Goal: Task Accomplishment & Management: Complete application form

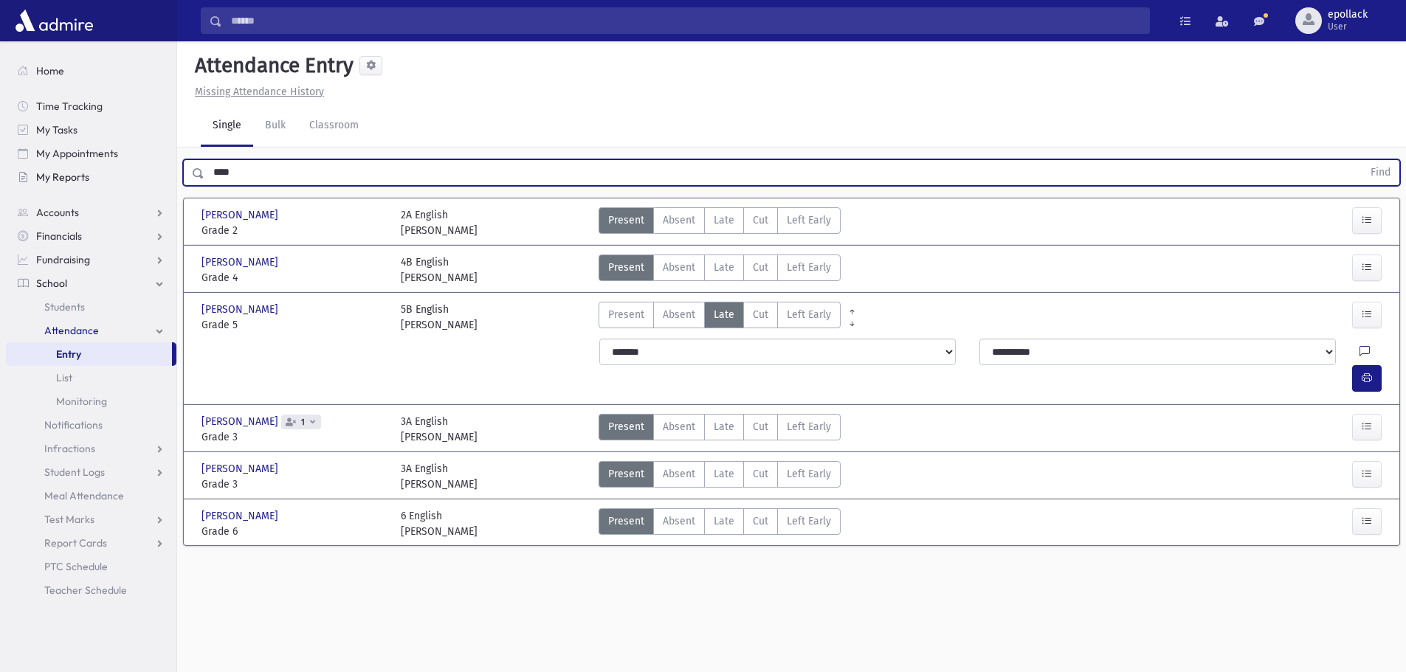
drag, startPoint x: 351, startPoint y: 172, endPoint x: 115, endPoint y: 171, distance: 235.5
click at [115, 171] on div "Search Results My Accounts" at bounding box center [703, 353] width 1406 height 706
click at [1362, 160] on button "Find" at bounding box center [1381, 172] width 38 height 25
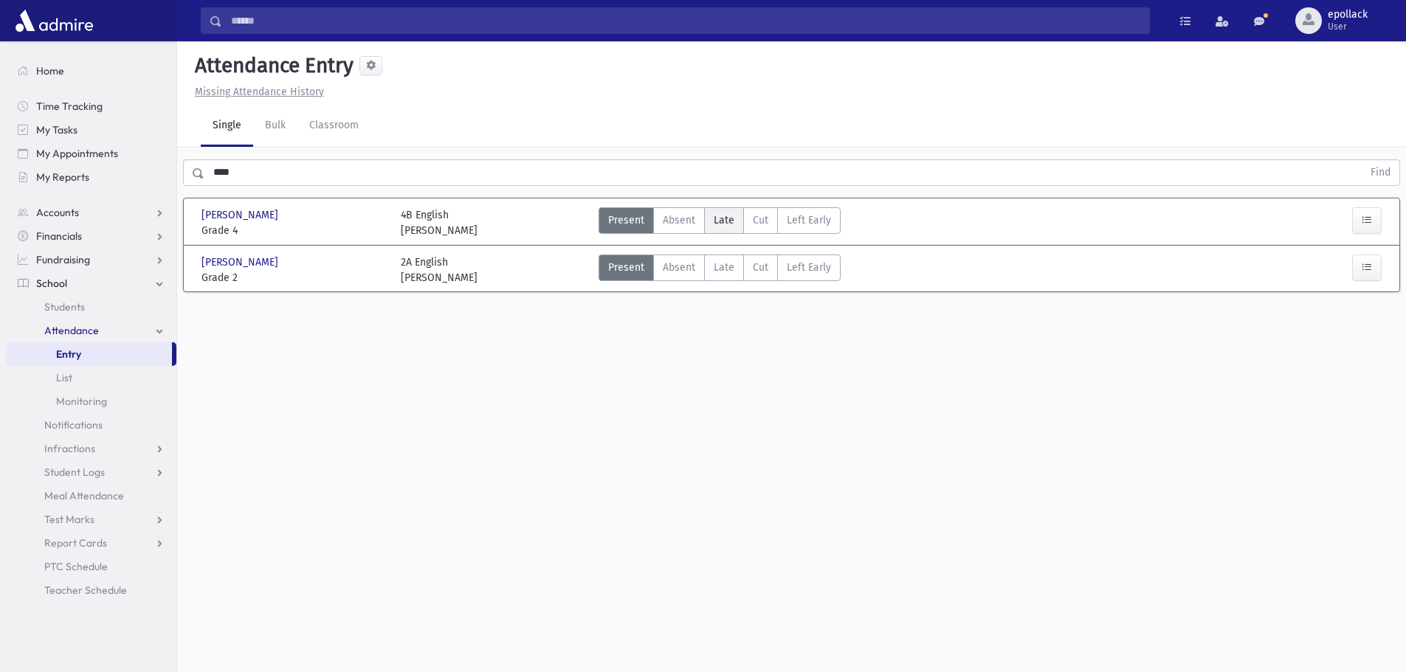
click at [720, 222] on span "Late" at bounding box center [724, 221] width 21 height 16
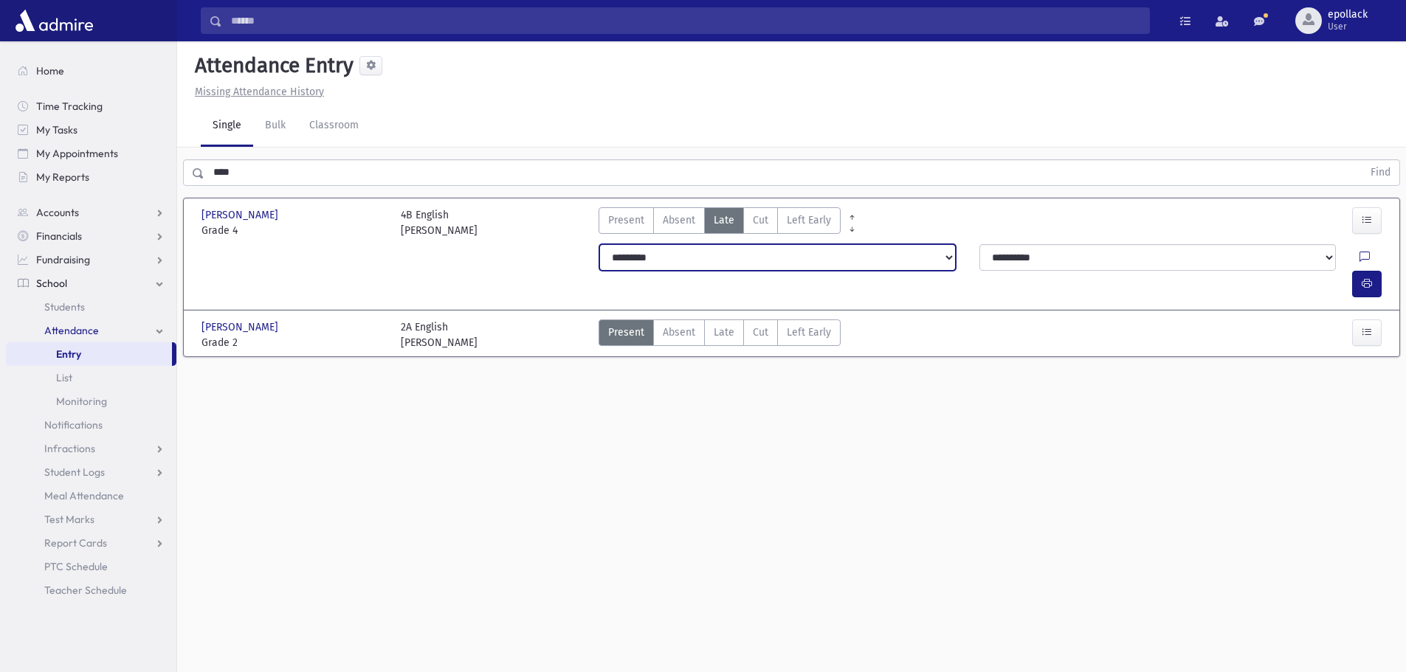
click at [744, 266] on select "**********" at bounding box center [777, 257] width 357 height 27
click at [1369, 278] on icon "button" at bounding box center [1367, 284] width 10 height 13
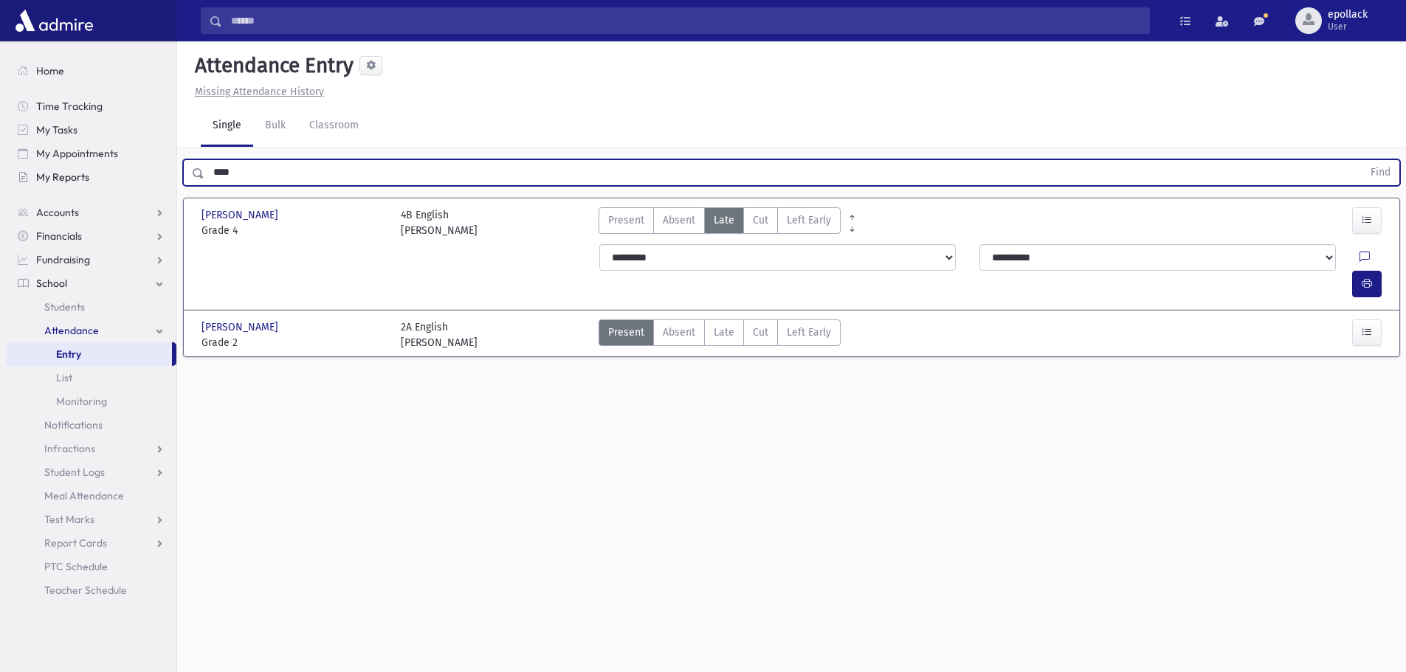
drag, startPoint x: 290, startPoint y: 173, endPoint x: 154, endPoint y: 175, distance: 135.8
click at [155, 173] on div "Search Results My Accounts" at bounding box center [703, 353] width 1406 height 706
click at [1362, 160] on button "Find" at bounding box center [1381, 172] width 38 height 25
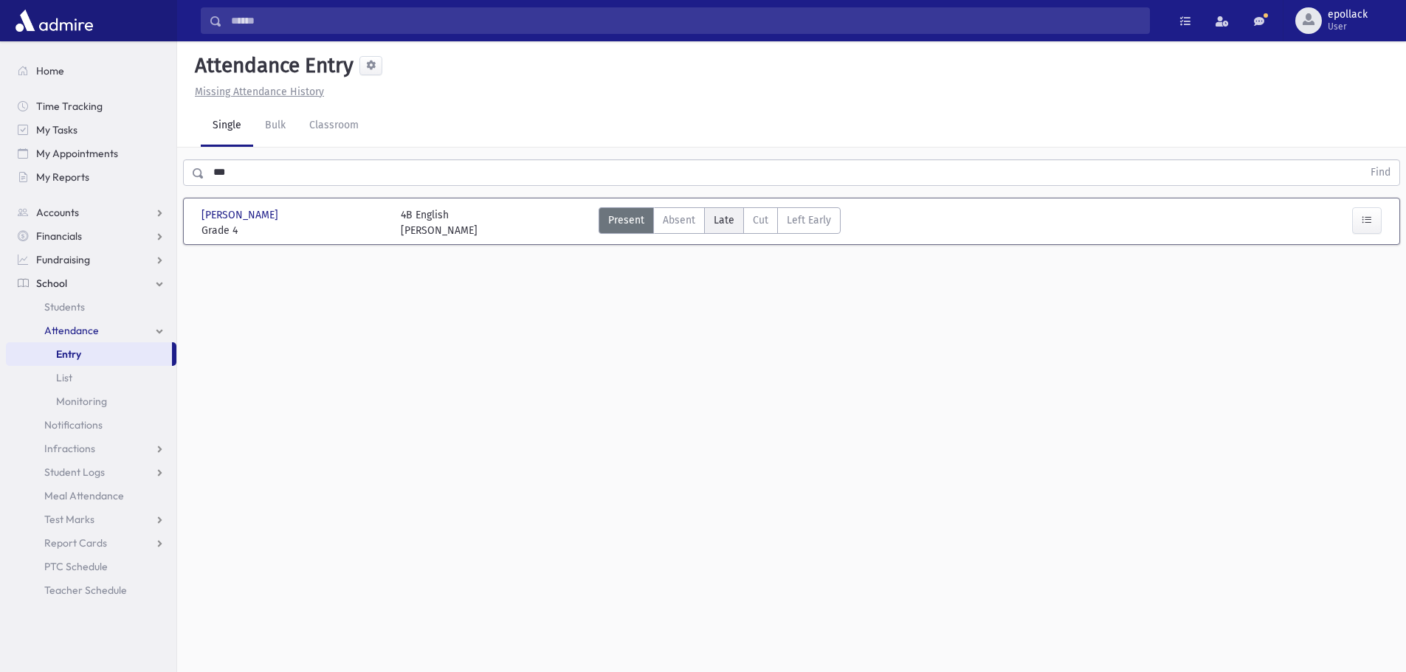
click at [716, 230] on label "Late L" at bounding box center [724, 220] width 40 height 27
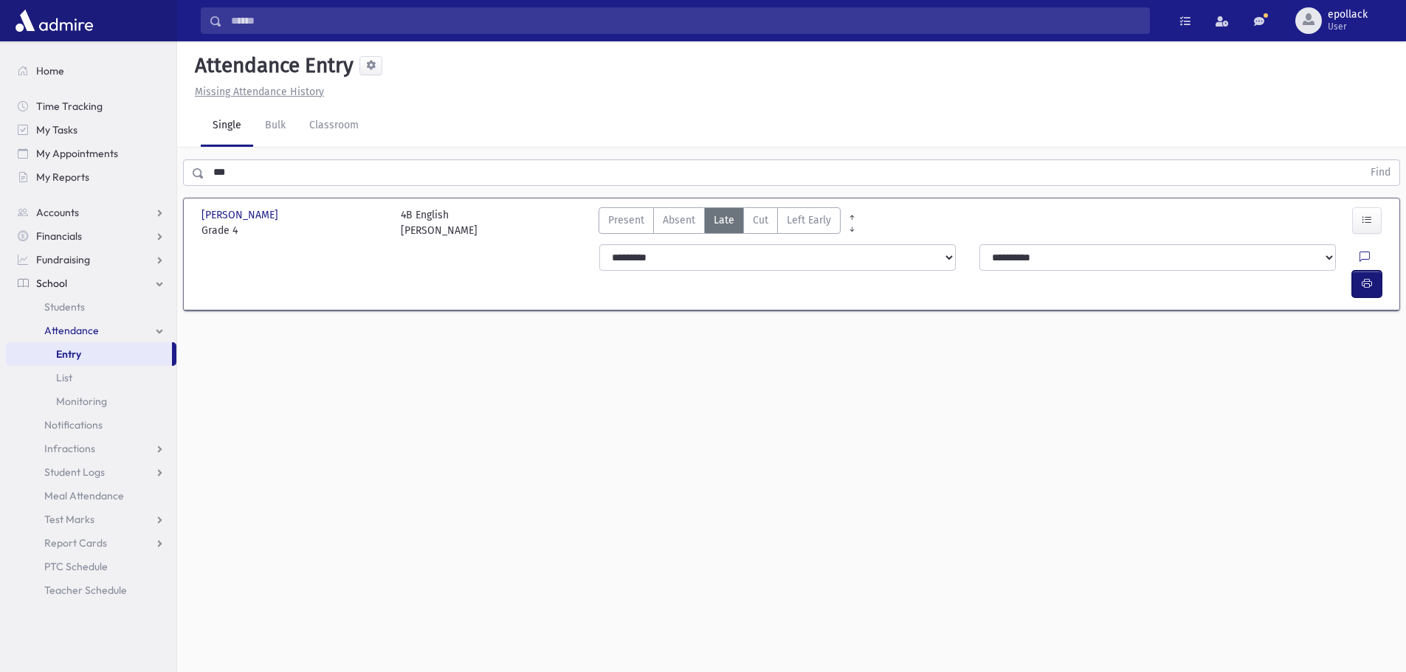
click at [1373, 271] on button "button" at bounding box center [1367, 284] width 30 height 27
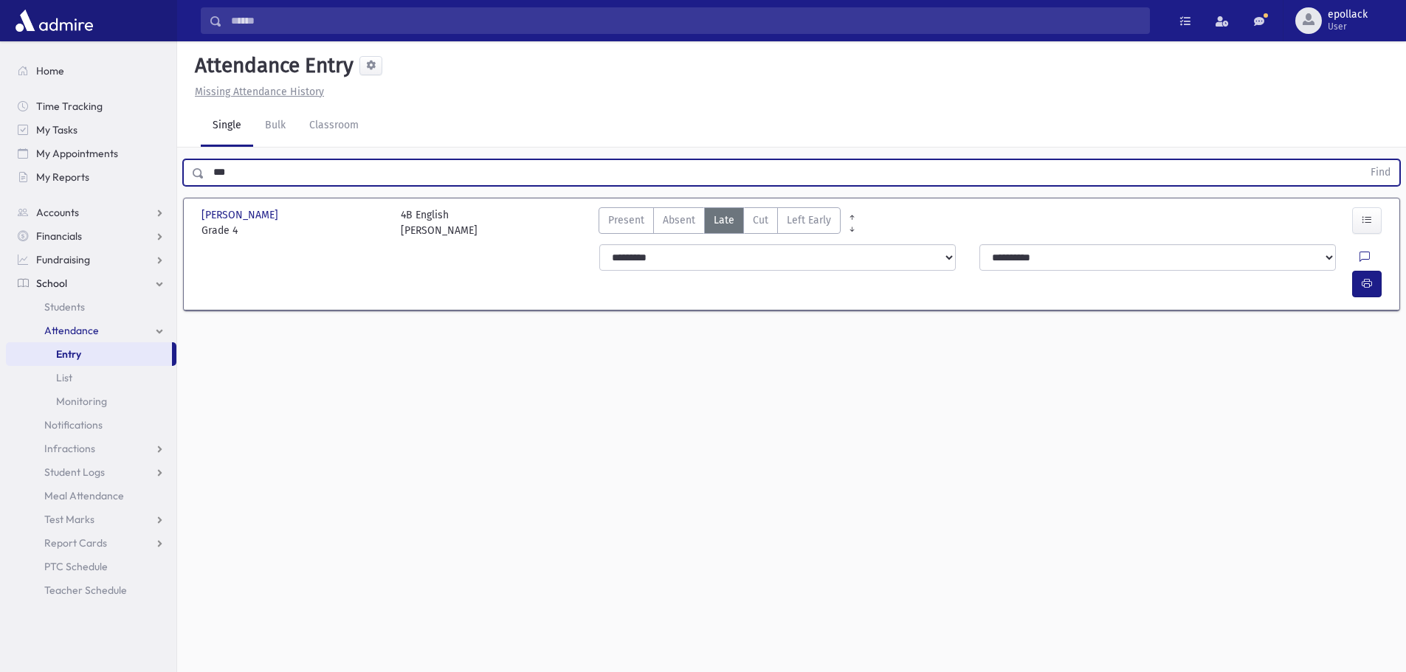
drag, startPoint x: 253, startPoint y: 167, endPoint x: 186, endPoint y: 165, distance: 67.2
click at [186, 165] on div "*** Find" at bounding box center [791, 172] width 1217 height 27
click at [1362, 160] on button "Find" at bounding box center [1381, 172] width 38 height 25
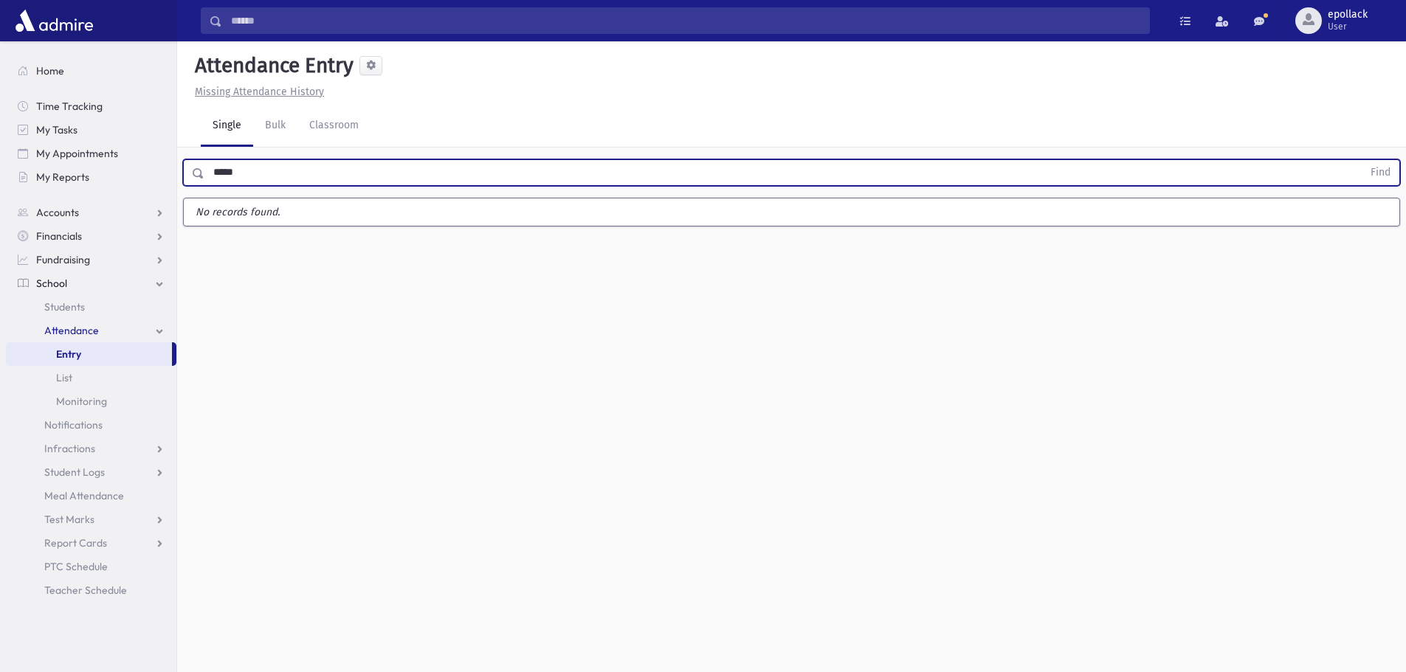
click at [1362, 160] on button "Find" at bounding box center [1381, 172] width 38 height 25
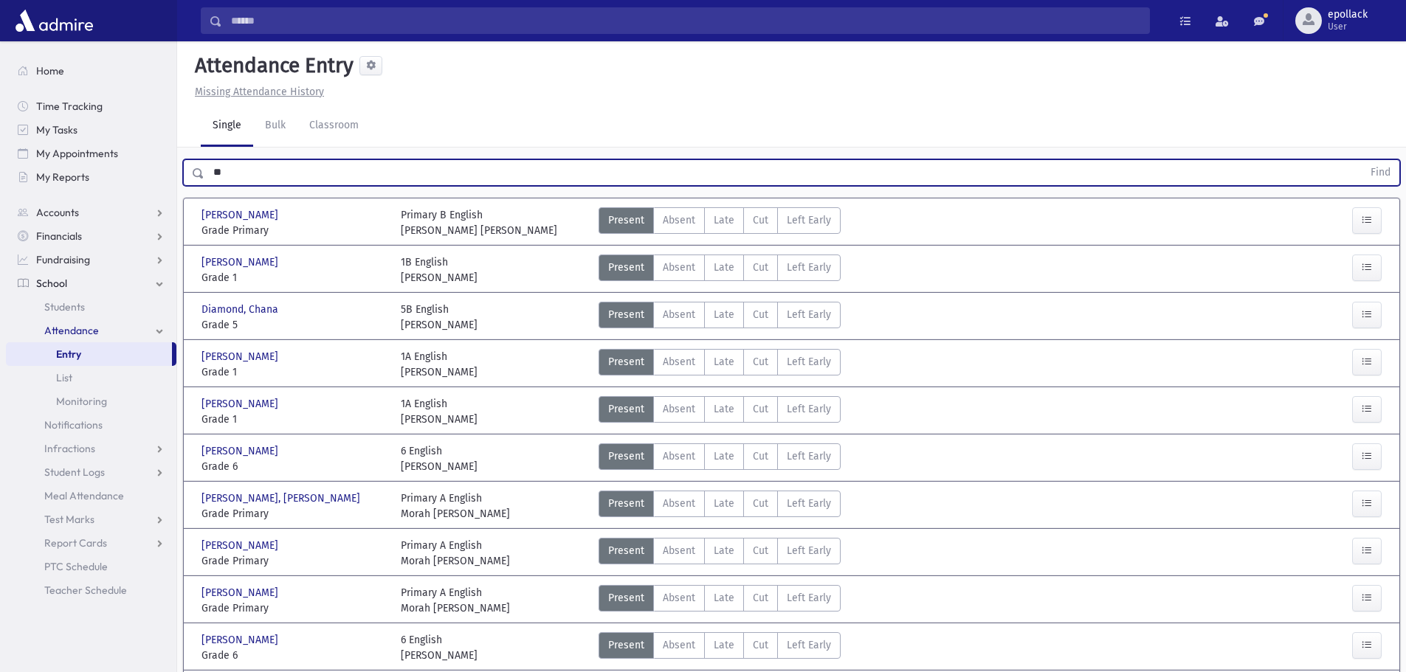
type input "*"
click at [1362, 160] on button "Find" at bounding box center [1381, 172] width 38 height 25
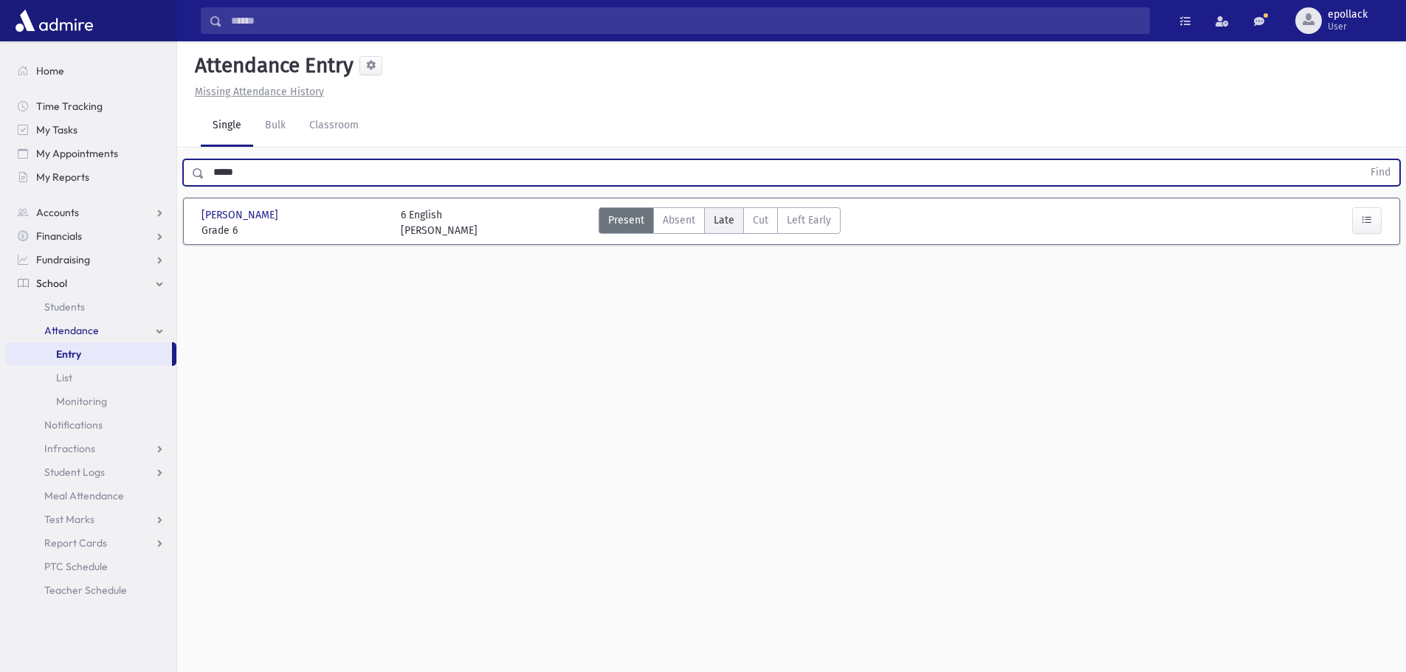
click at [718, 219] on span "Late" at bounding box center [724, 221] width 21 height 16
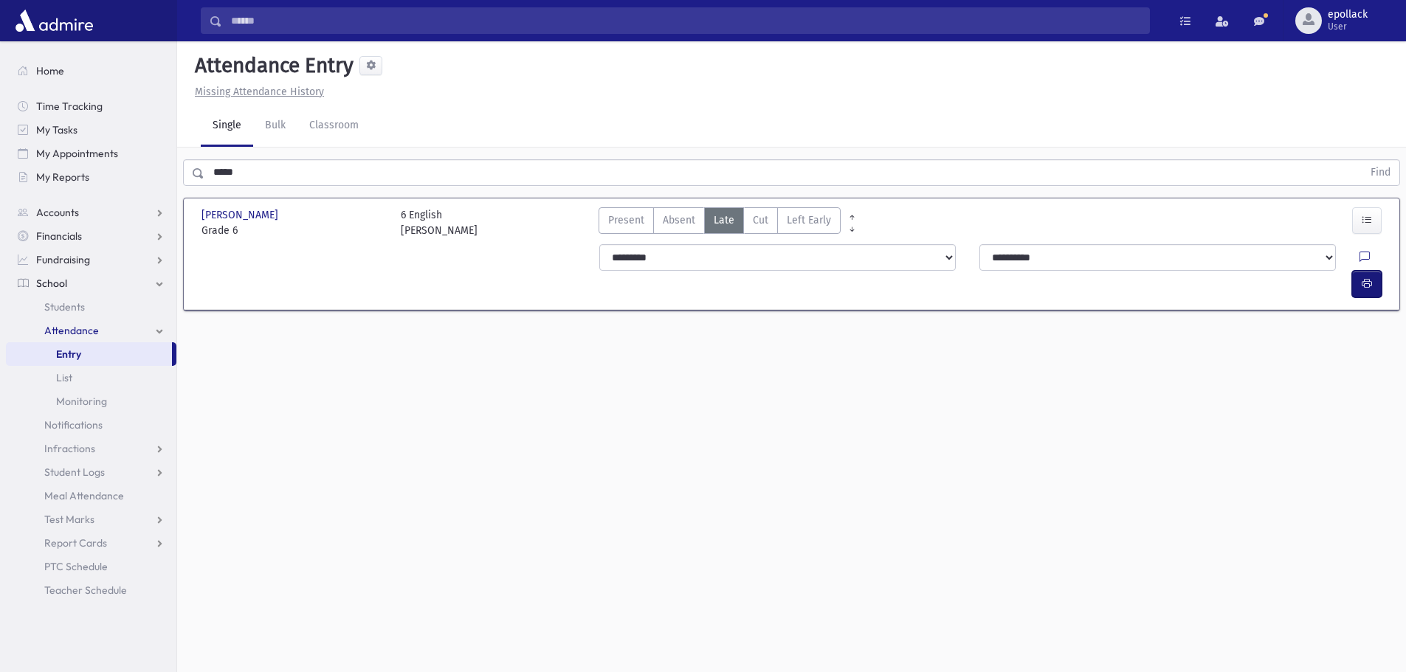
click at [1371, 271] on button "button" at bounding box center [1367, 284] width 30 height 27
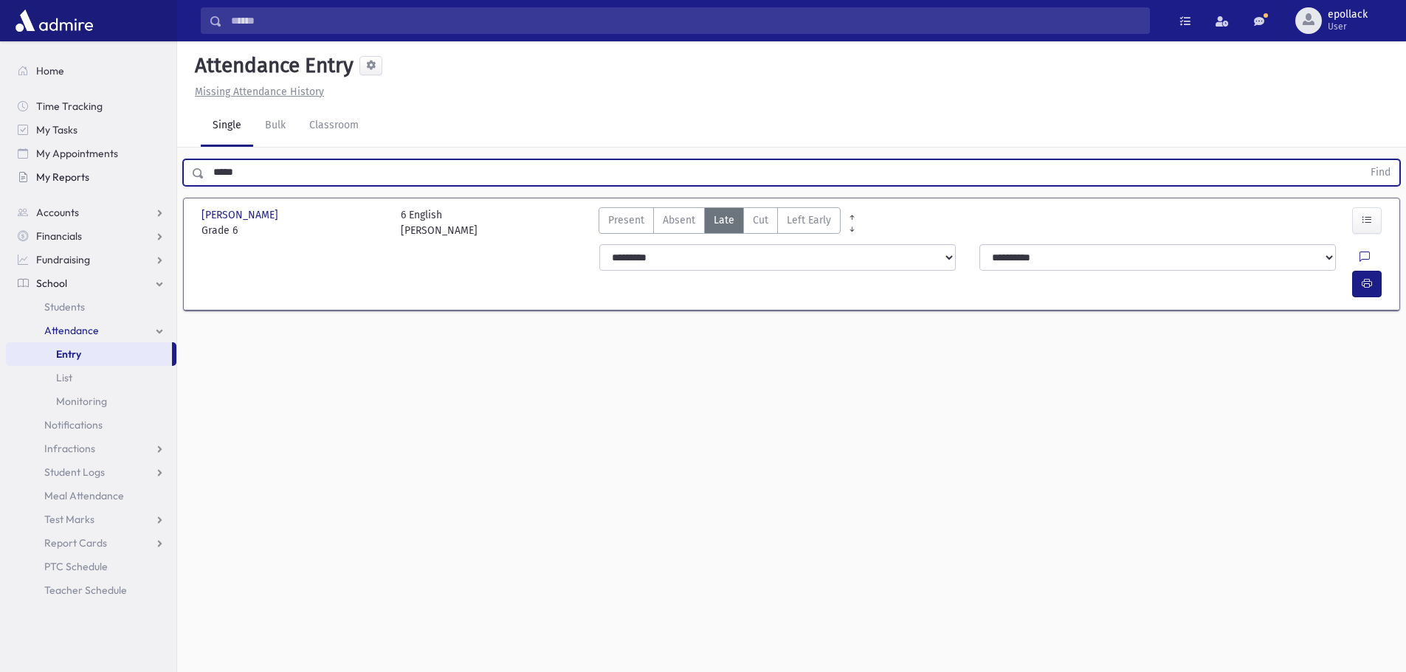
drag, startPoint x: 286, startPoint y: 166, endPoint x: 135, endPoint y: 173, distance: 151.5
click at [135, 173] on div "Search Results My Accounts" at bounding box center [703, 353] width 1406 height 706
type input "*****"
click at [1362, 160] on button "Find" at bounding box center [1381, 172] width 38 height 25
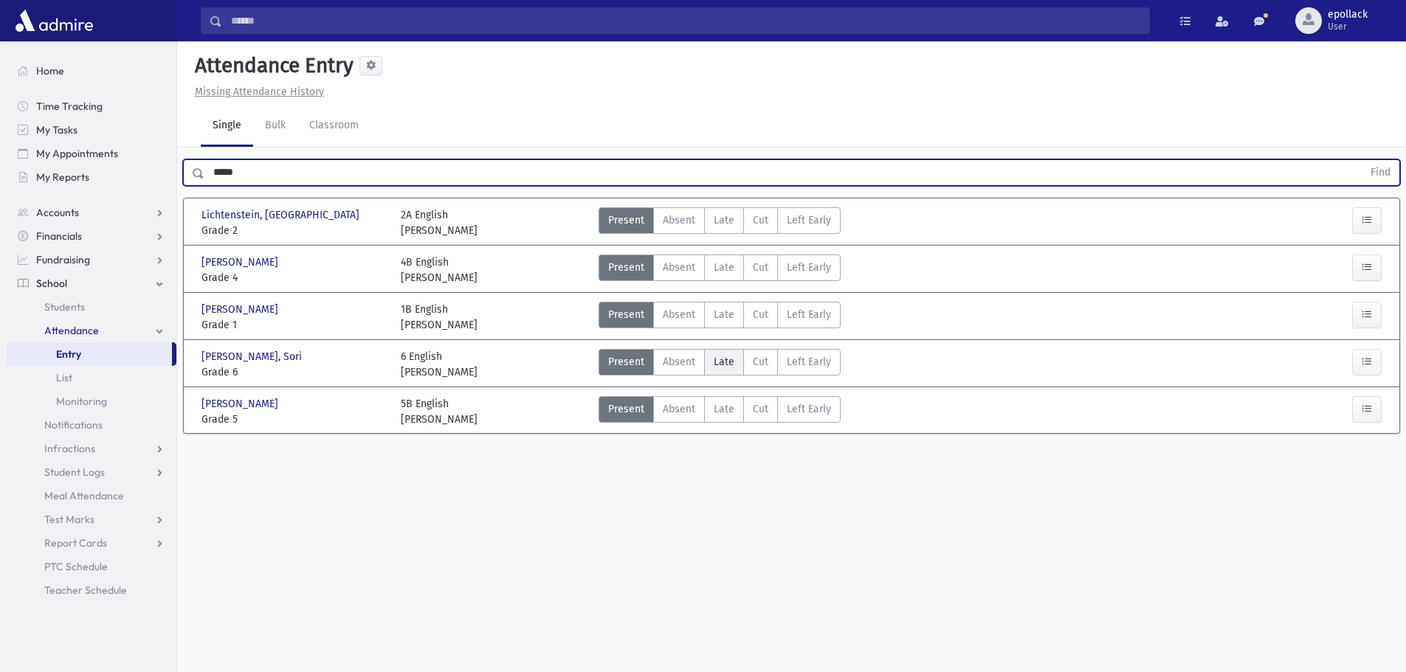
click at [721, 362] on span "Late" at bounding box center [724, 362] width 21 height 16
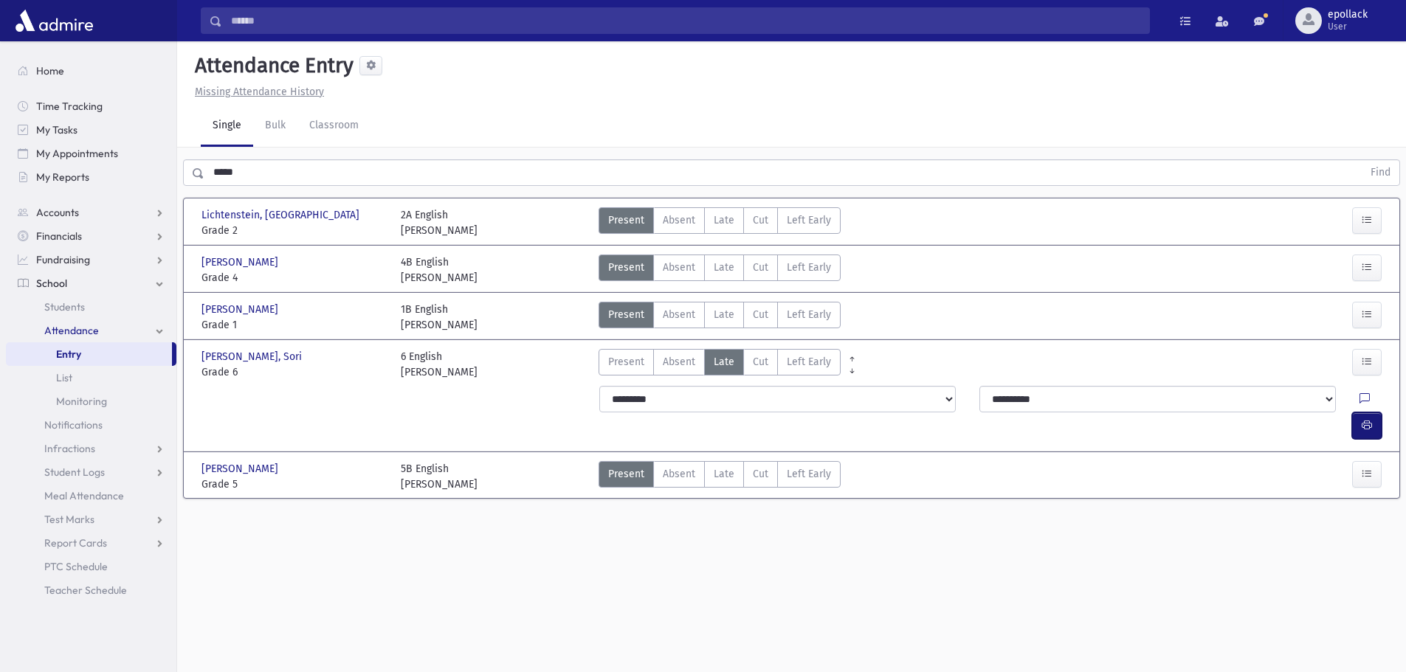
click at [1373, 413] on button "button" at bounding box center [1367, 426] width 30 height 27
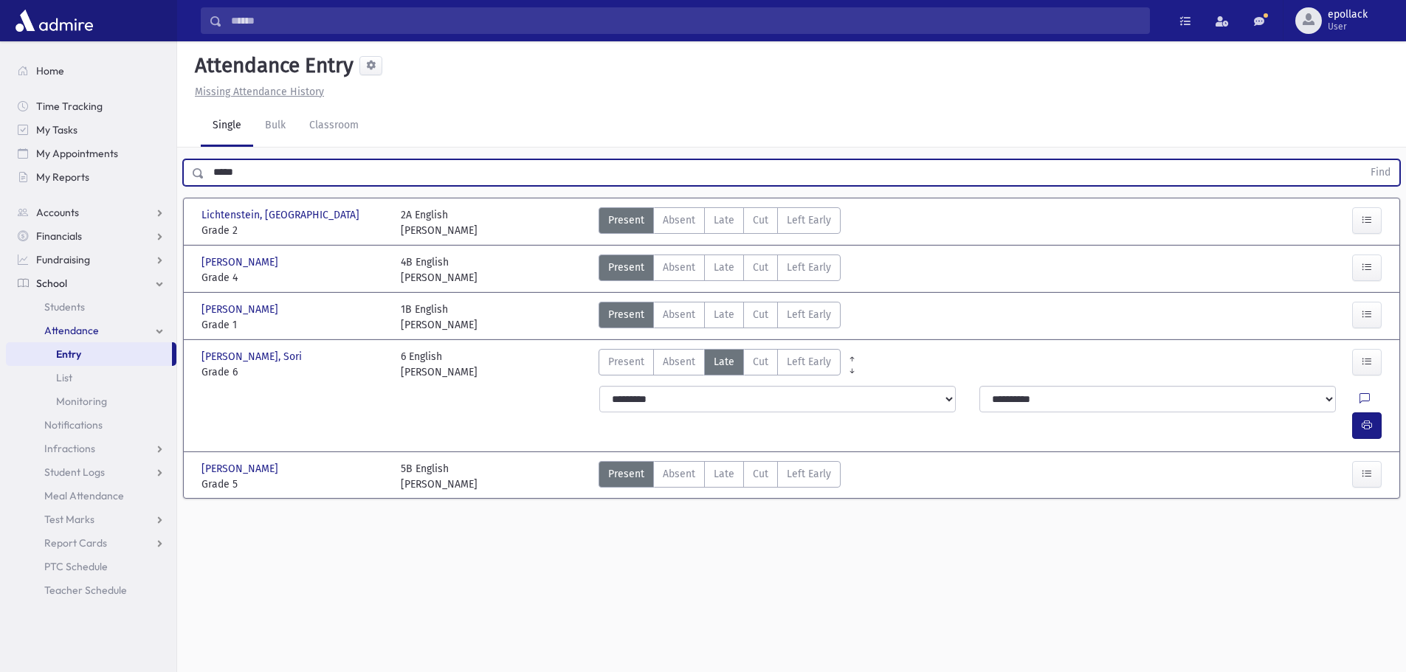
drag, startPoint x: 248, startPoint y: 171, endPoint x: 204, endPoint y: 162, distance: 45.2
click at [204, 162] on input "*****" at bounding box center [783, 172] width 1158 height 27
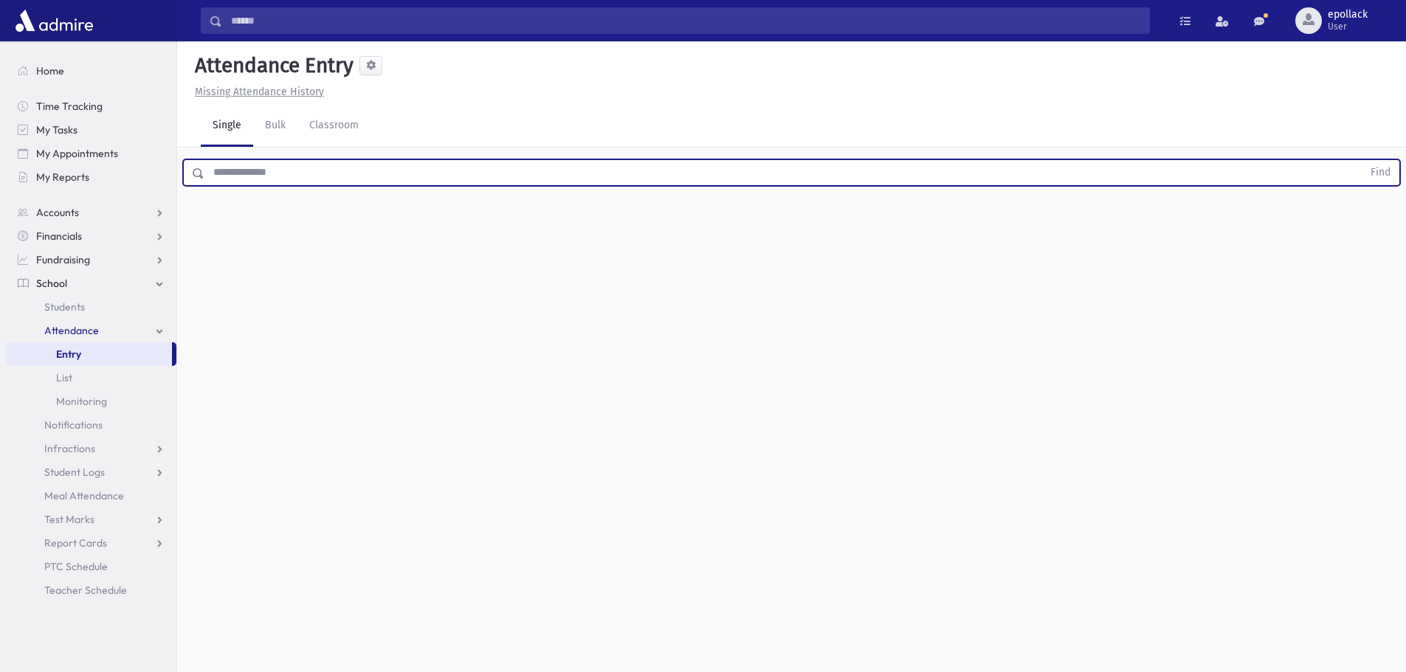
click at [238, 176] on input "text" at bounding box center [783, 172] width 1158 height 27
click at [285, 167] on input "text" at bounding box center [783, 172] width 1158 height 27
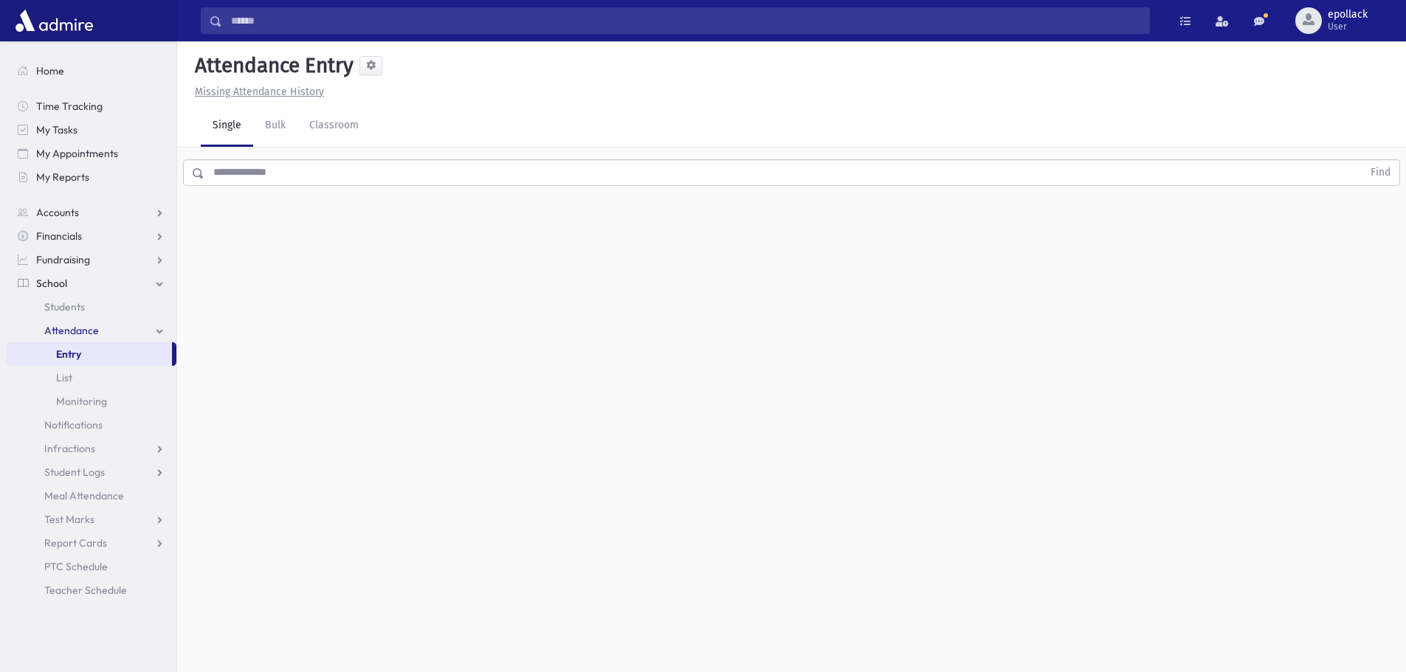
click at [342, 359] on div "Attendance Entry Missing Attendance History Single Bulk Classroom Find 0 record…" at bounding box center [791, 356] width 1229 height 631
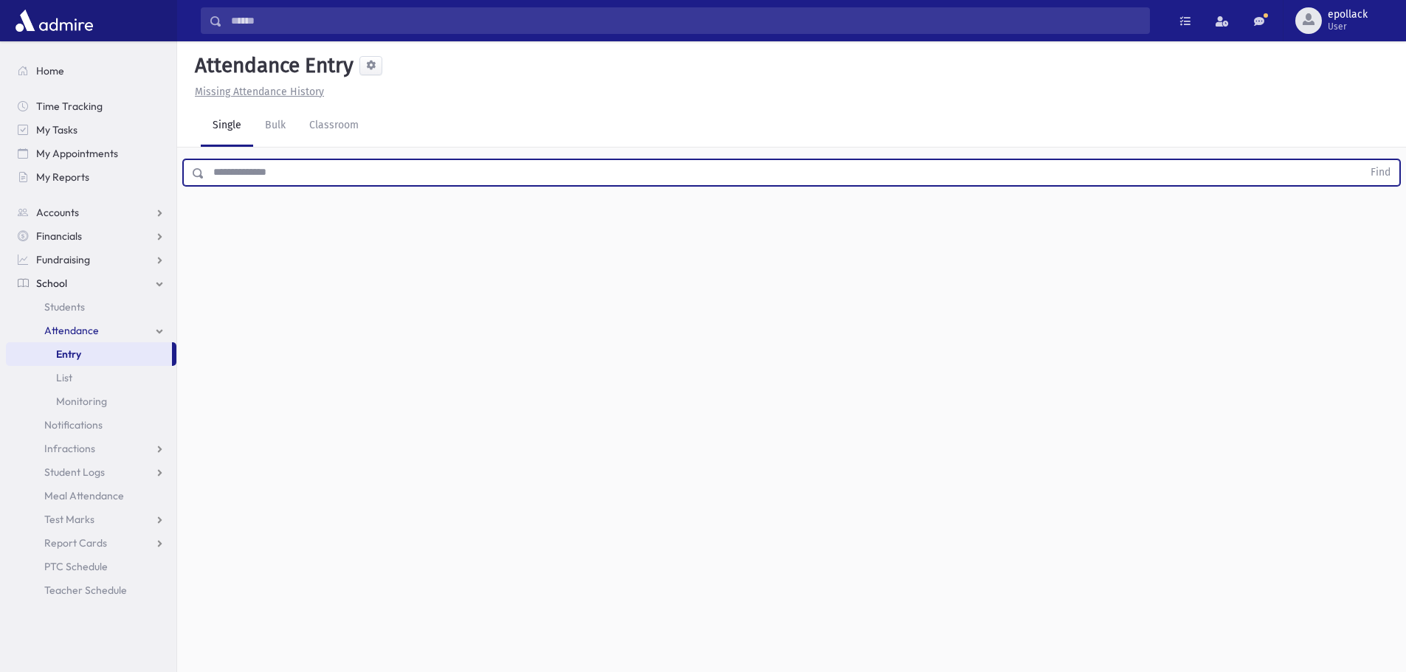
click at [398, 168] on input "text" at bounding box center [783, 172] width 1158 height 27
click at [72, 350] on span "Entry" at bounding box center [68, 354] width 25 height 13
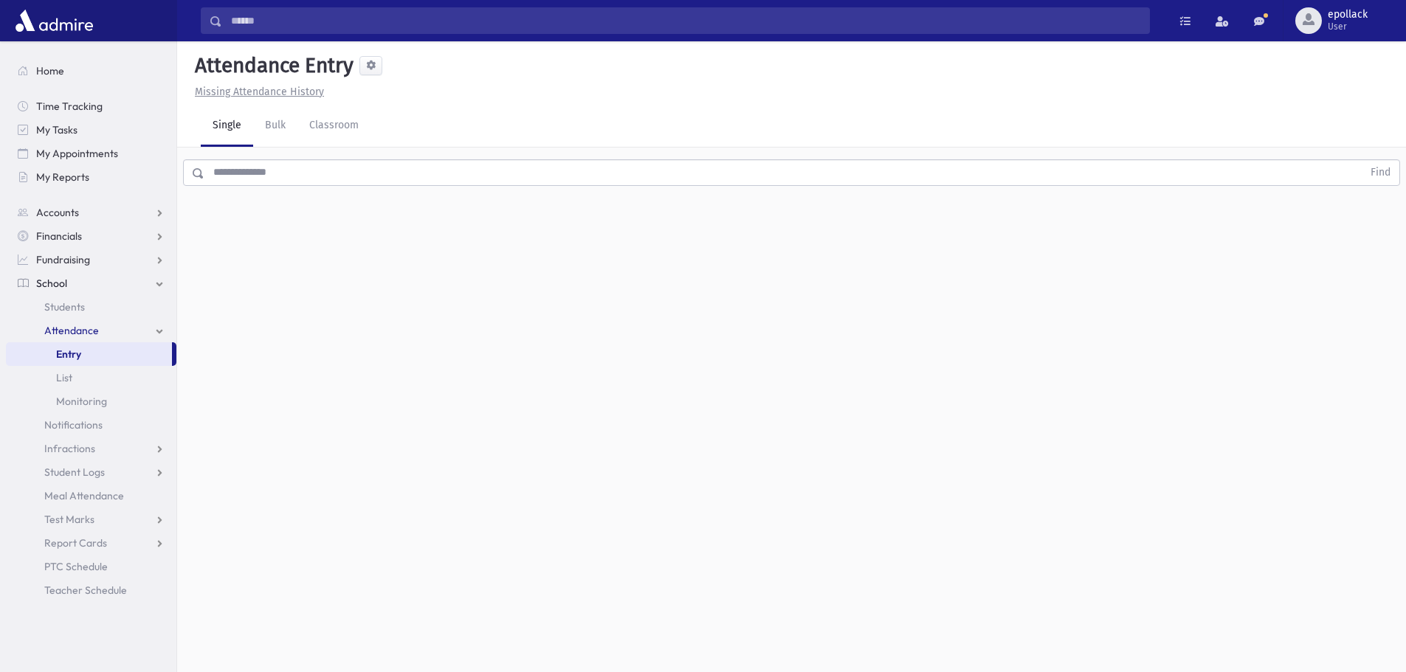
click at [72, 351] on span "Entry" at bounding box center [68, 354] width 25 height 13
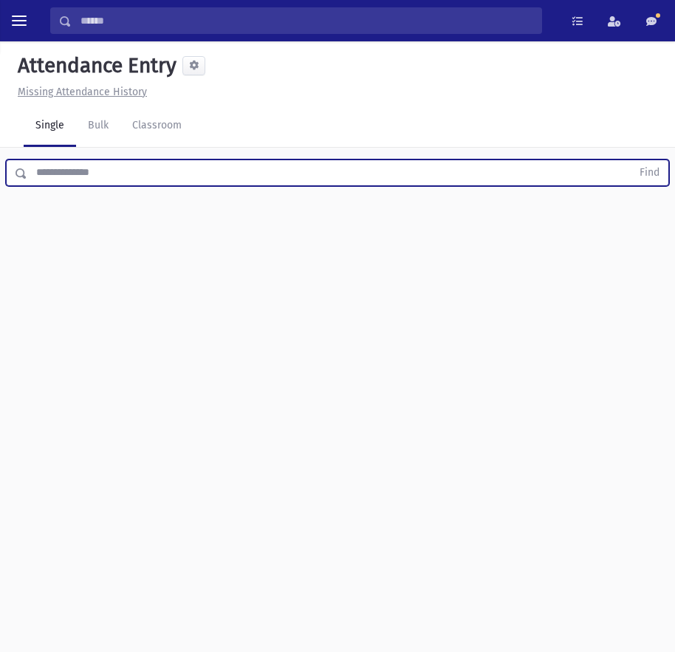
click at [51, 182] on input "text" at bounding box center [329, 172] width 604 height 27
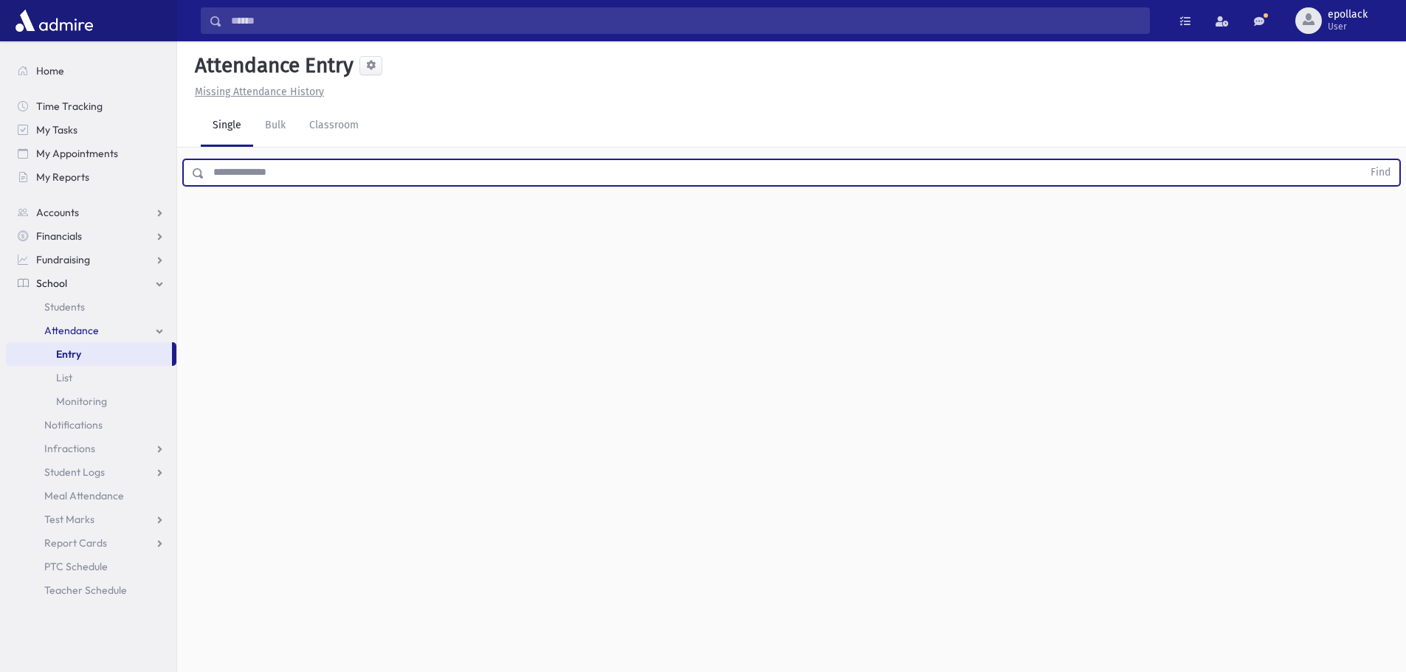
click at [275, 173] on input "text" at bounding box center [783, 172] width 1158 height 27
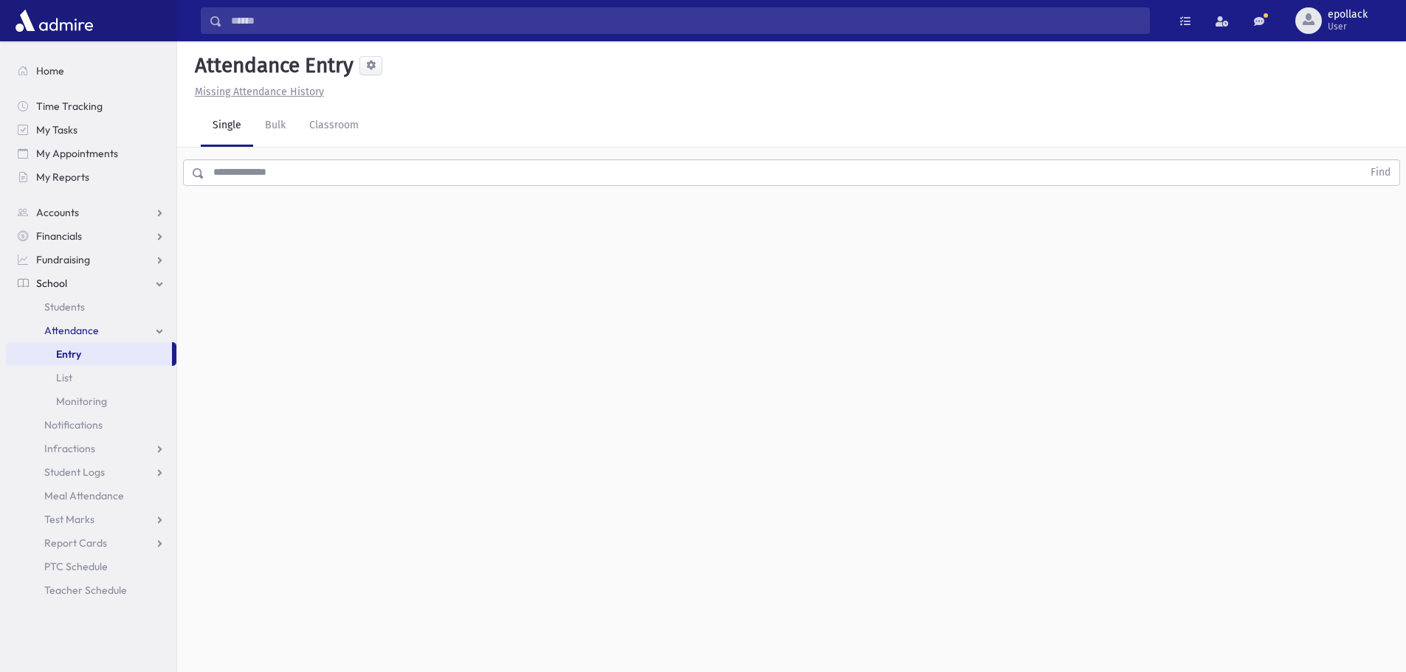
click at [317, 233] on div "Attendance Entry Missing Attendance History Single Bulk Classroom Find 0 record…" at bounding box center [791, 356] width 1229 height 631
click at [240, 174] on input "text" at bounding box center [783, 172] width 1158 height 27
click at [302, 158] on div "Find" at bounding box center [791, 170] width 1229 height 44
click at [292, 173] on input "text" at bounding box center [783, 172] width 1158 height 27
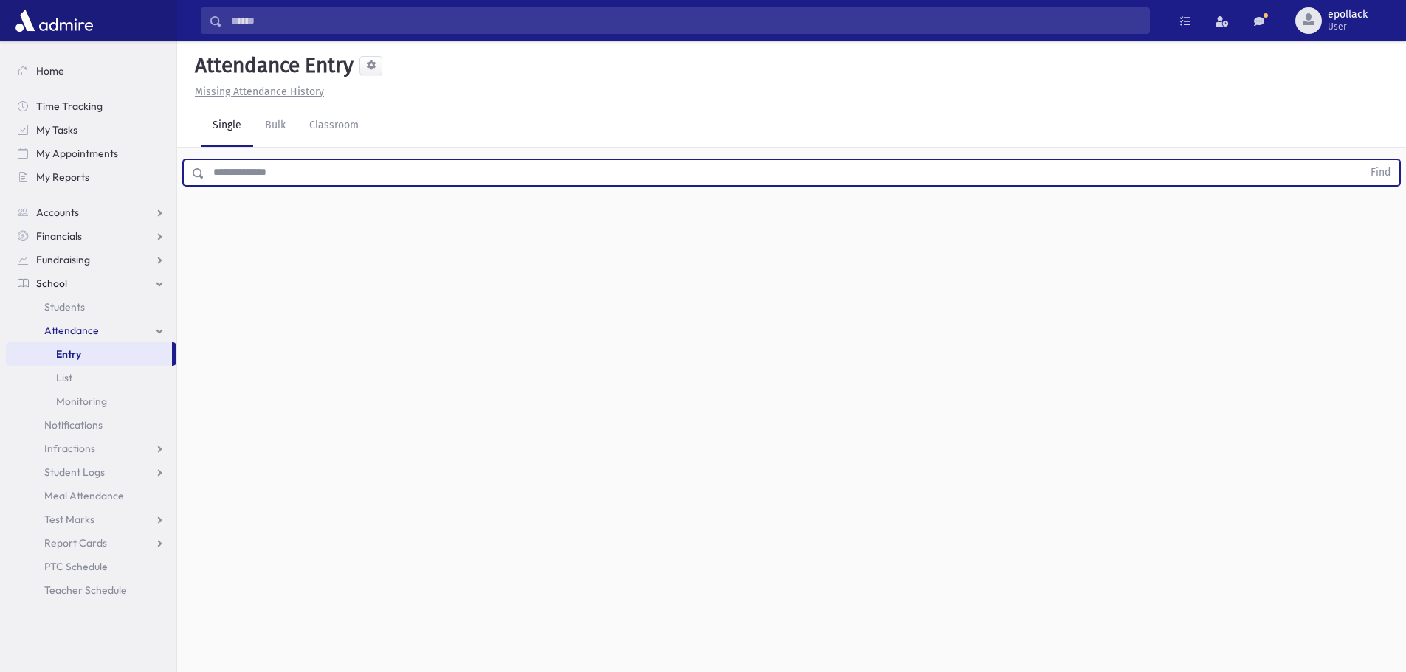
click at [292, 173] on input "text" at bounding box center [783, 172] width 1158 height 27
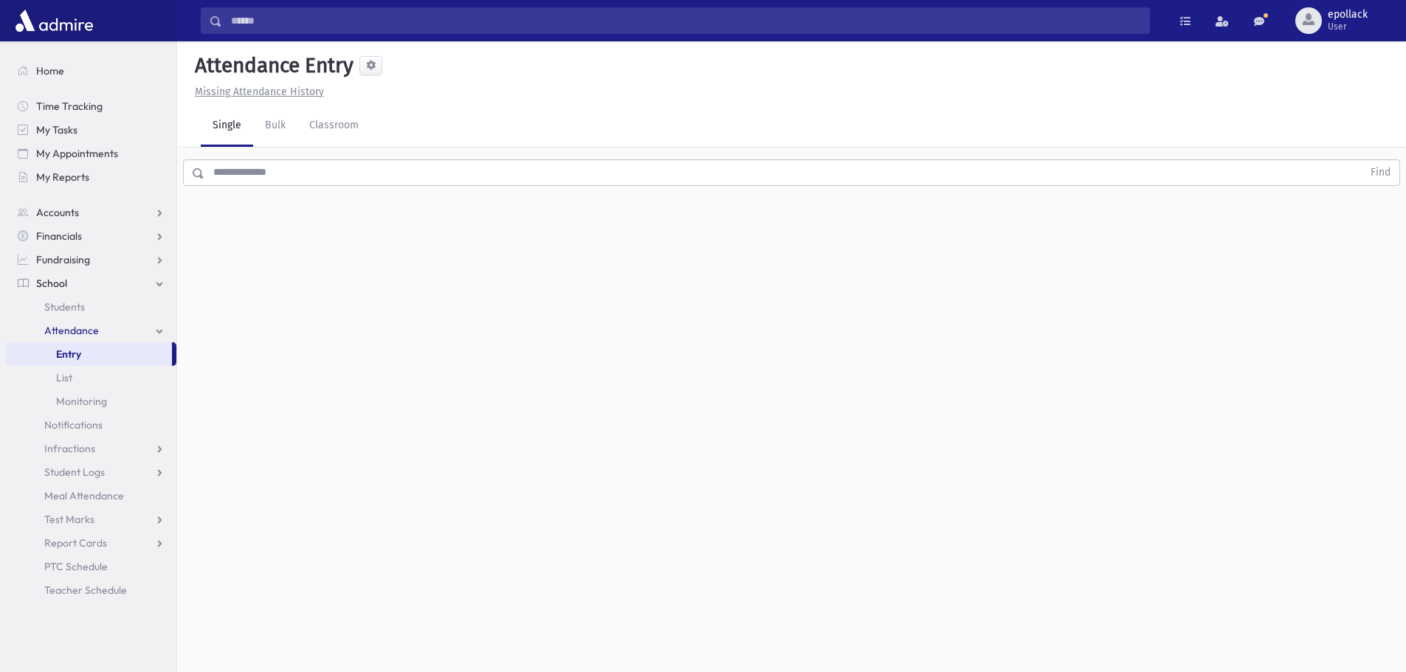
click at [444, 184] on input "text" at bounding box center [783, 172] width 1158 height 27
click at [478, 313] on div "Attendance Entry Missing Attendance History Single Bulk Classroom Find 0 record…" at bounding box center [791, 356] width 1229 height 631
click at [240, 174] on input "text" at bounding box center [783, 172] width 1158 height 27
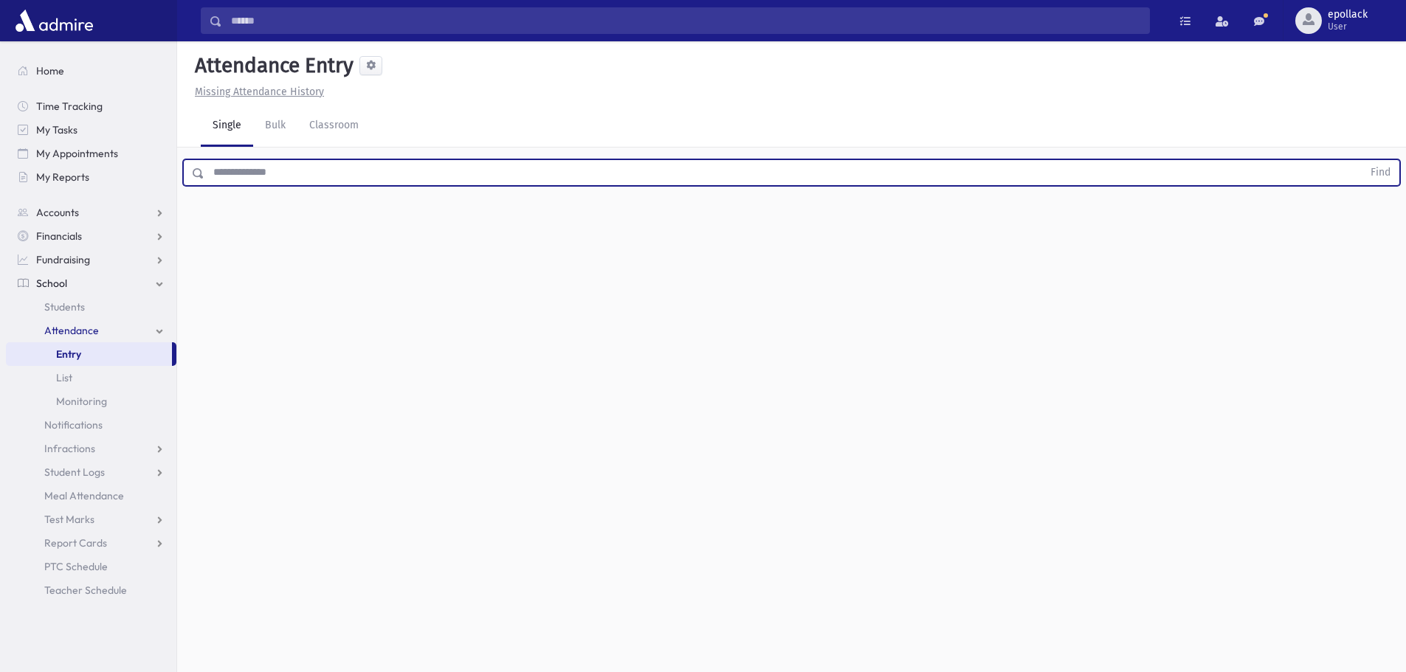
click at [240, 174] on input "text" at bounding box center [783, 172] width 1158 height 27
click at [237, 168] on input "text" at bounding box center [783, 172] width 1158 height 27
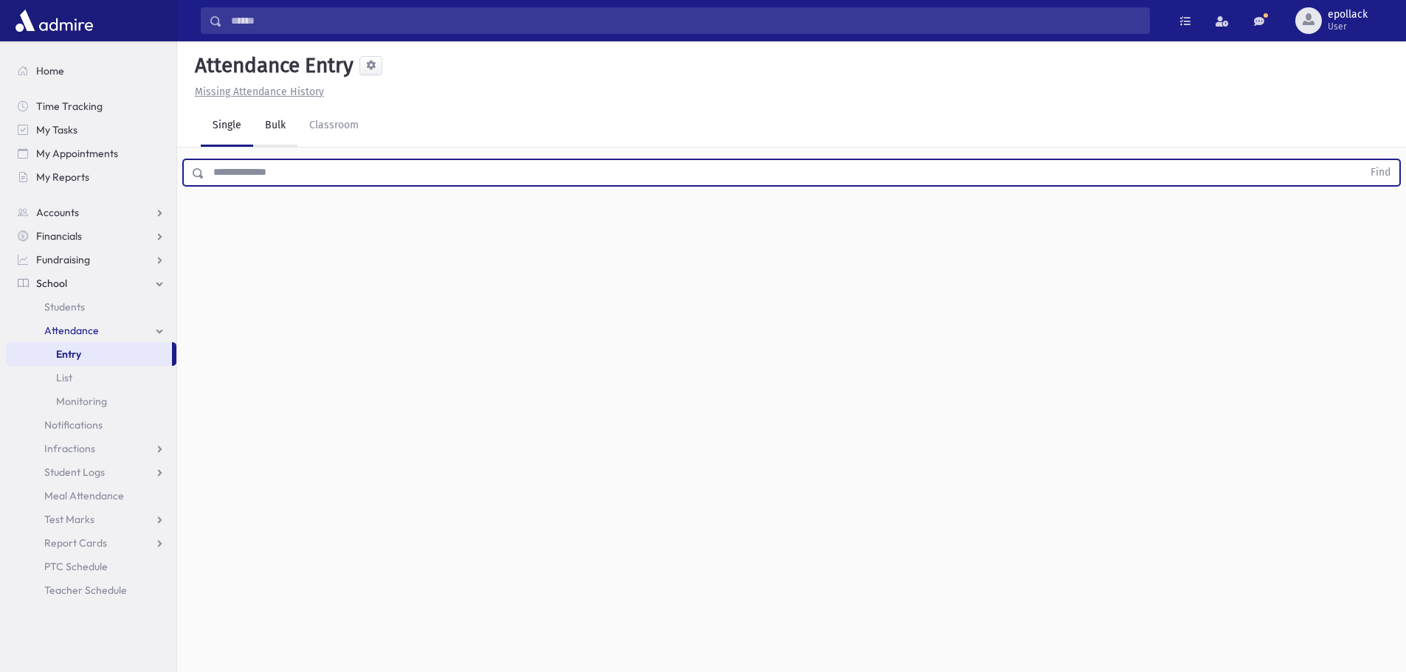
click at [269, 121] on link "Bulk" at bounding box center [275, 126] width 44 height 41
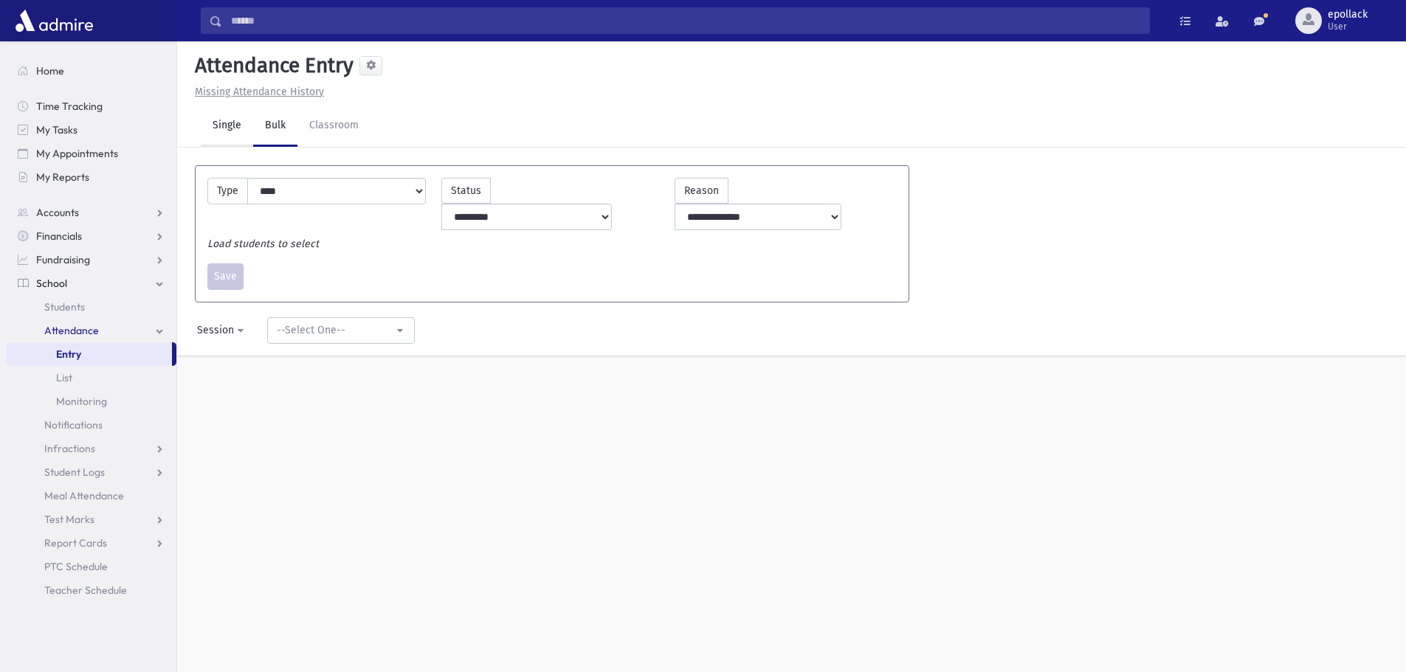
click at [230, 125] on link "Single" at bounding box center [227, 126] width 52 height 41
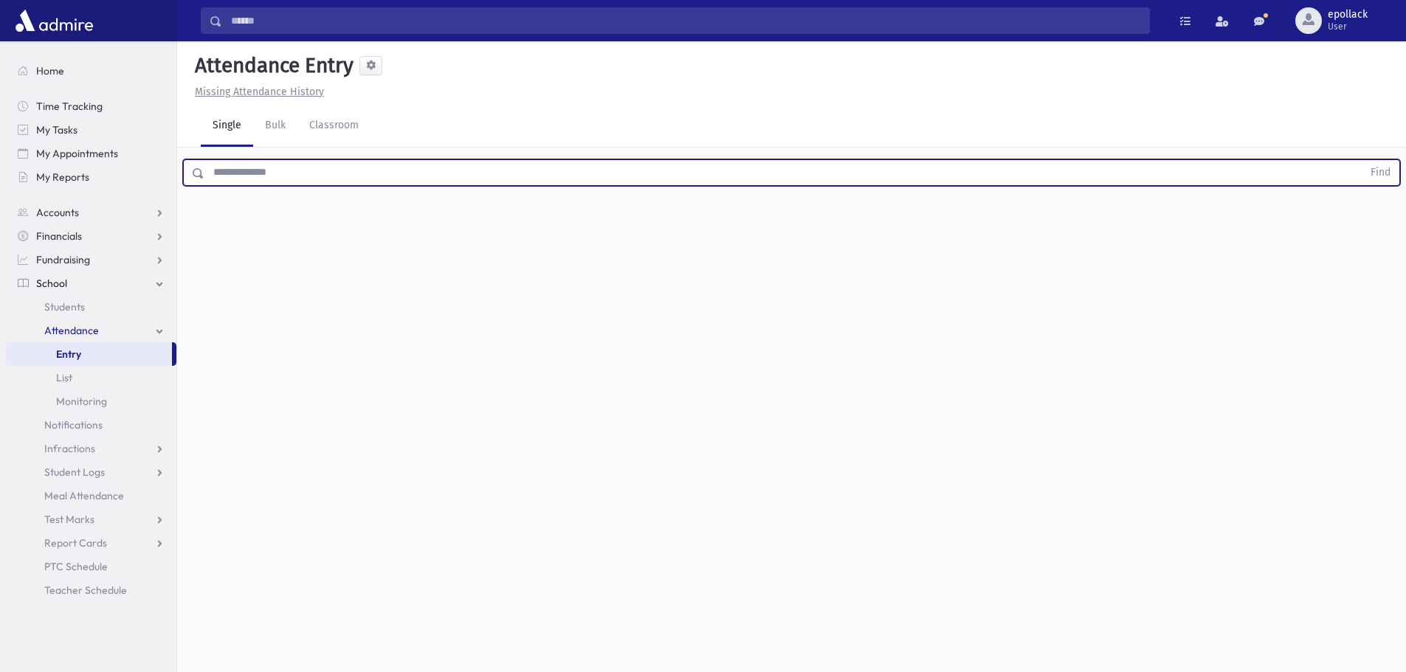
click at [271, 173] on input "text" at bounding box center [783, 172] width 1158 height 27
click at [271, 174] on input "text" at bounding box center [783, 172] width 1158 height 27
click at [270, 174] on input "text" at bounding box center [783, 172] width 1158 height 27
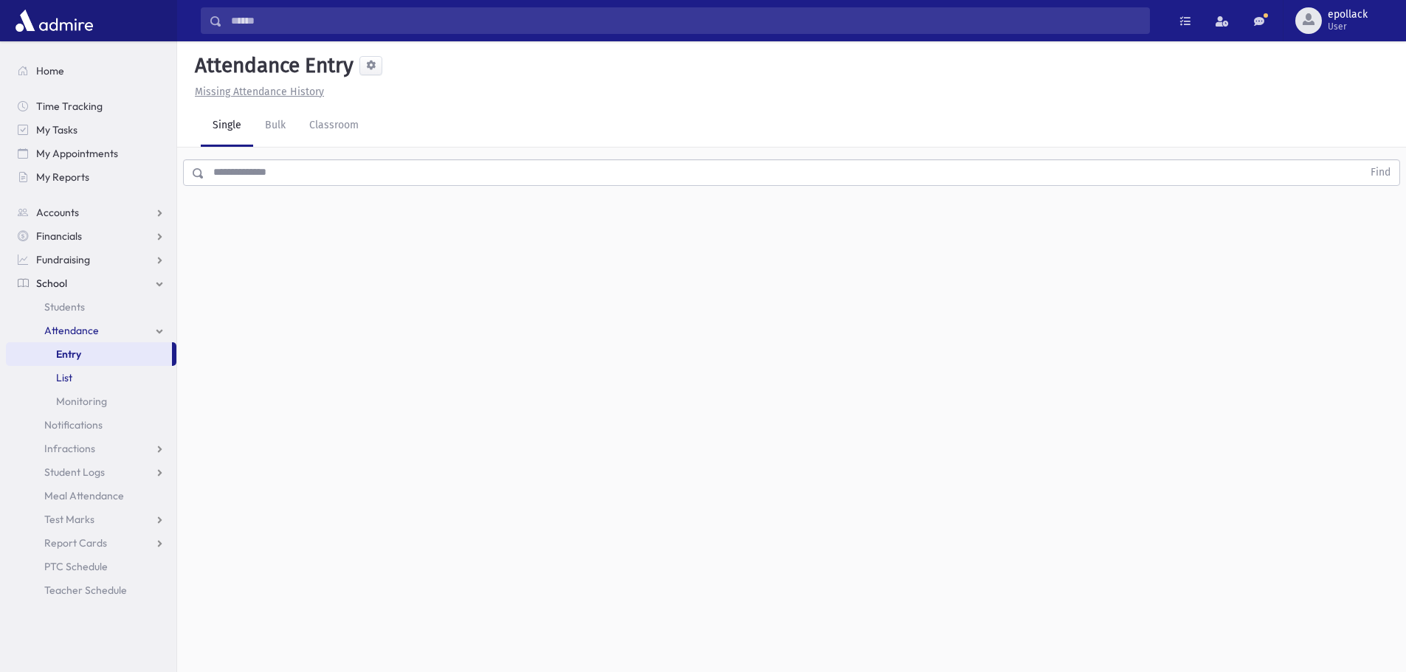
click at [70, 385] on link "List" at bounding box center [91, 378] width 171 height 24
click at [61, 384] on span "List" at bounding box center [64, 377] width 16 height 13
click at [64, 379] on span "List" at bounding box center [64, 377] width 16 height 13
click at [65, 362] on link "Entry" at bounding box center [89, 354] width 166 height 24
click at [69, 318] on link "Students" at bounding box center [91, 307] width 171 height 24
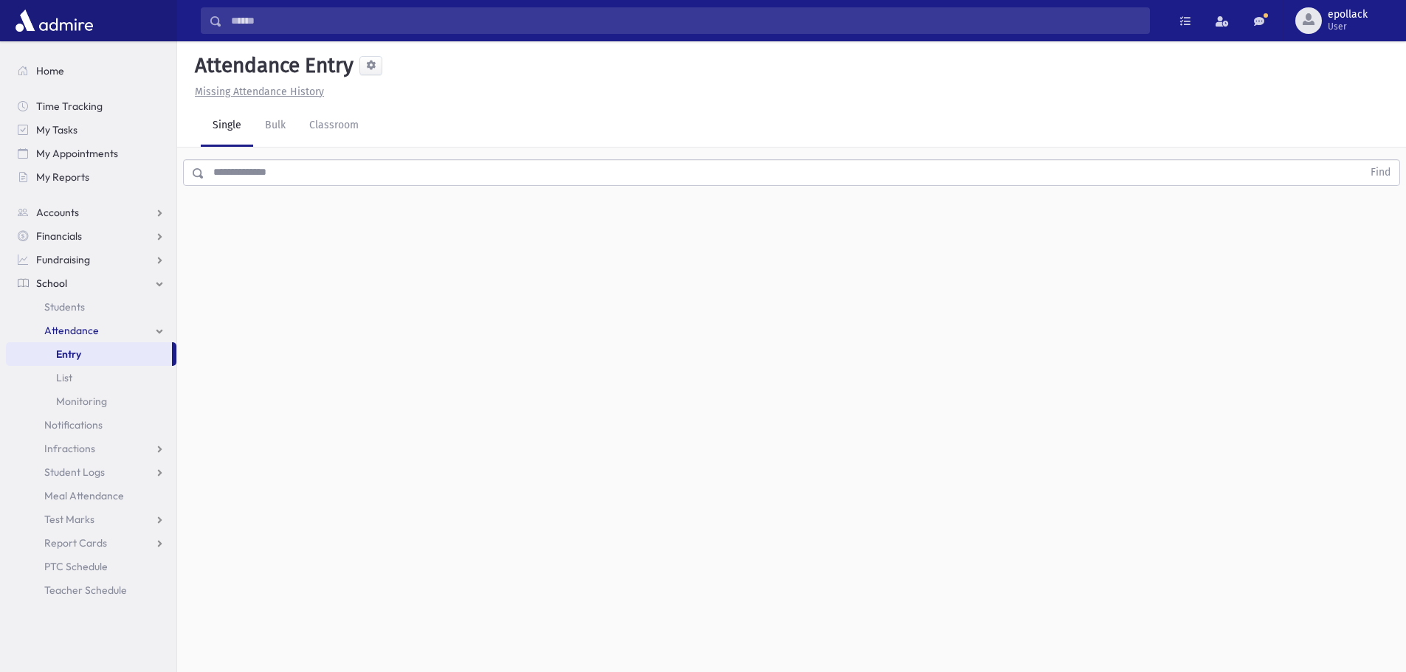
click at [58, 278] on span "School" at bounding box center [51, 283] width 31 height 13
click at [57, 286] on span "School" at bounding box center [51, 283] width 31 height 13
click at [73, 308] on span "Students" at bounding box center [64, 306] width 41 height 13
click at [71, 306] on span "Students" at bounding box center [64, 306] width 41 height 13
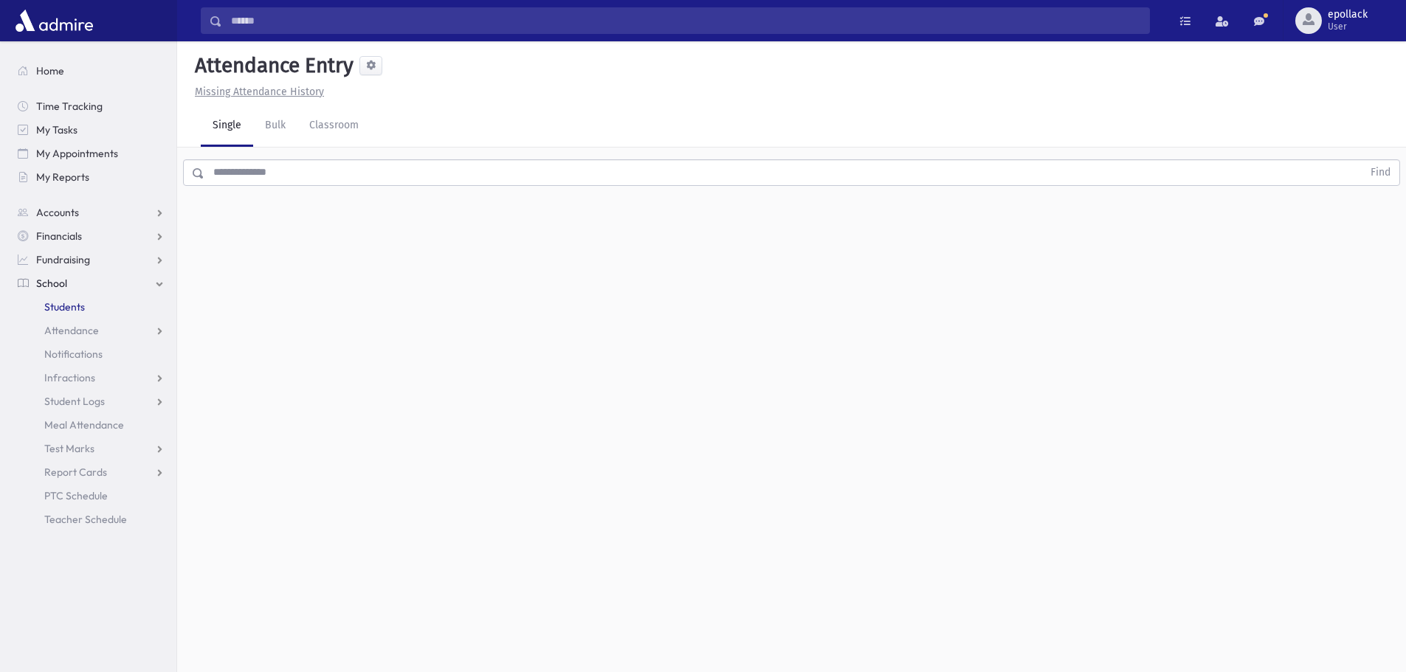
click at [71, 306] on span "Students" at bounding box center [64, 306] width 41 height 13
click at [77, 330] on span "Attendance" at bounding box center [71, 330] width 55 height 13
click at [74, 354] on span "Entry" at bounding box center [68, 354] width 25 height 13
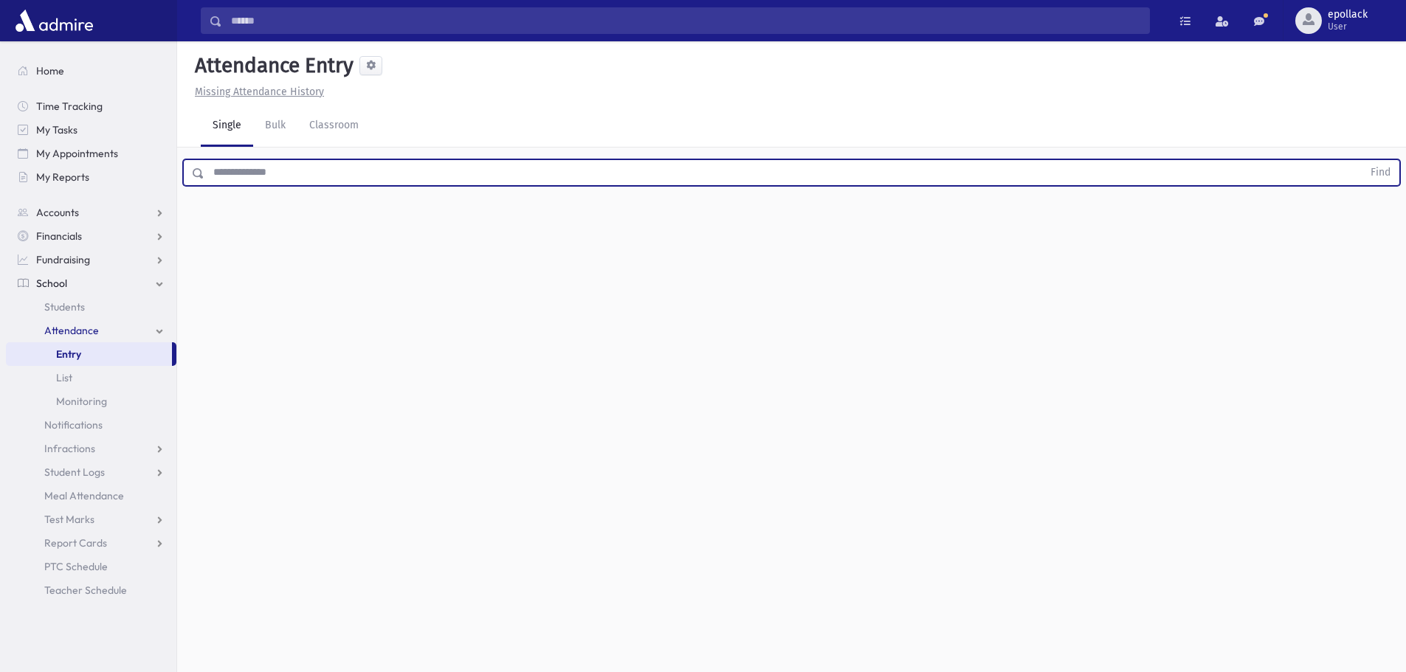
click at [242, 174] on input "text" at bounding box center [783, 172] width 1158 height 27
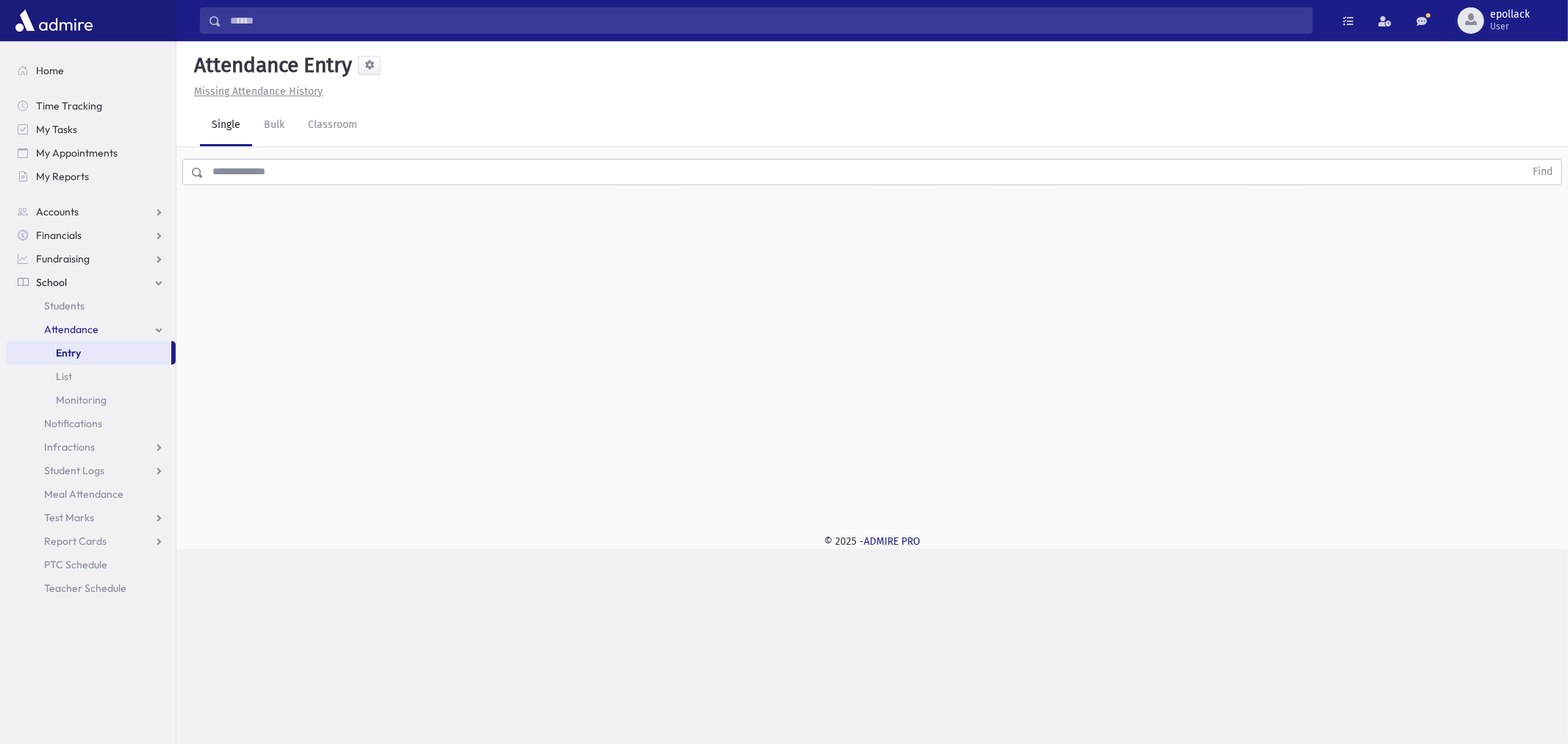
click at [422, 184] on div "Find" at bounding box center [872, 169] width 1392 height 44
click at [419, 173] on input "text" at bounding box center [864, 171] width 1321 height 27
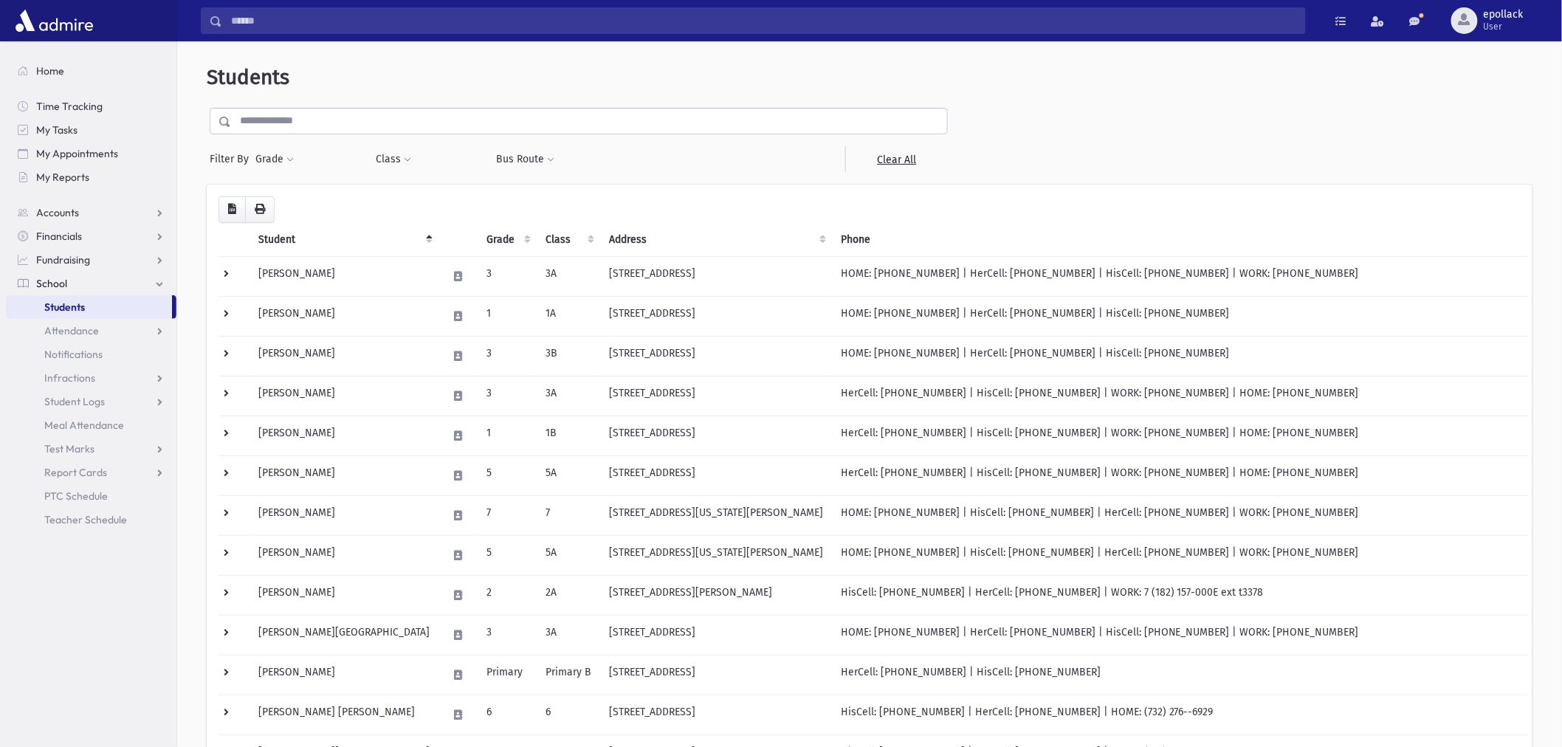
click at [83, 310] on span "Students" at bounding box center [64, 306] width 41 height 13
click at [283, 117] on input "text" at bounding box center [589, 121] width 716 height 27
click at [69, 327] on span "Attendance" at bounding box center [71, 330] width 55 height 13
click at [77, 353] on span "Entry" at bounding box center [68, 354] width 25 height 13
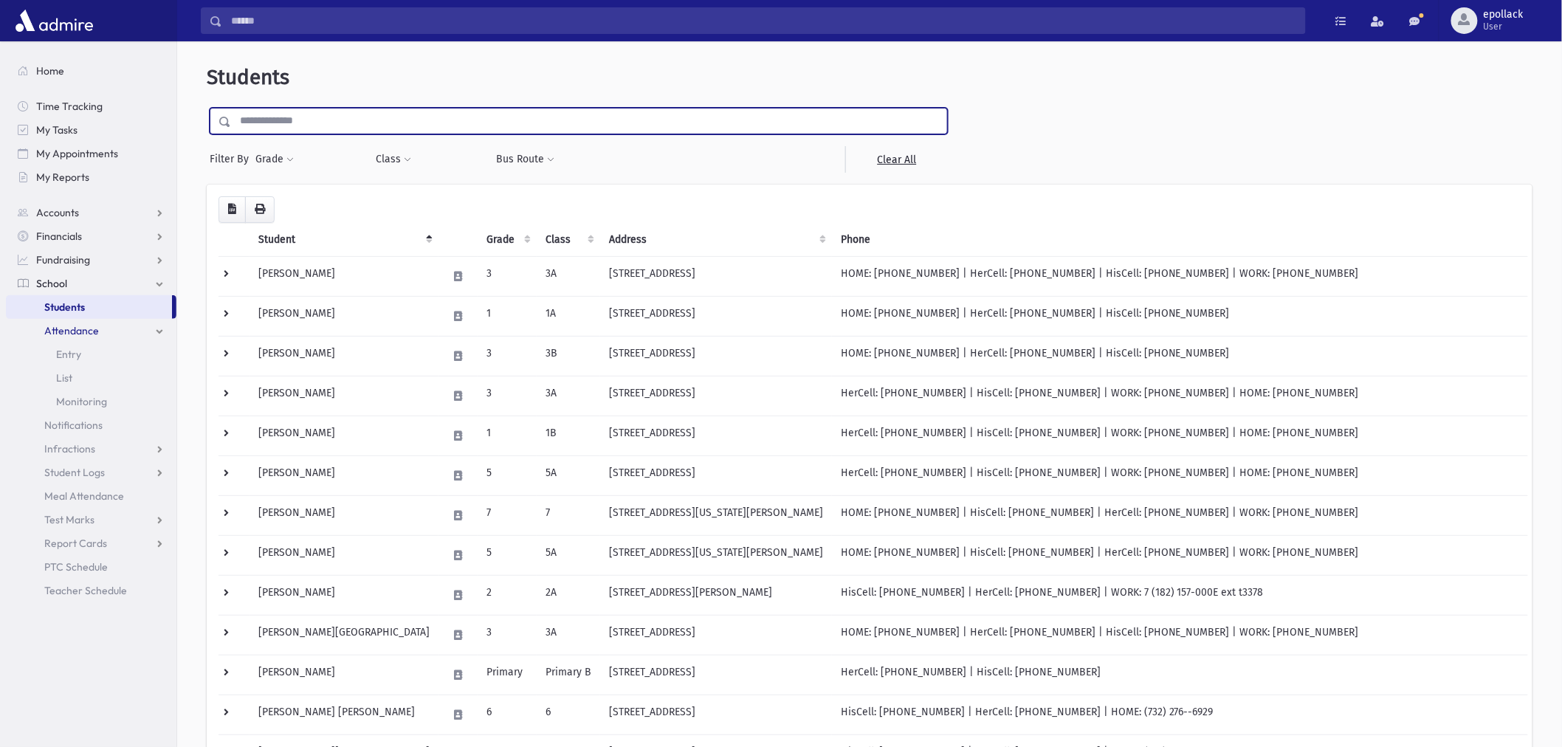
click at [541, 128] on input "text" at bounding box center [589, 121] width 716 height 27
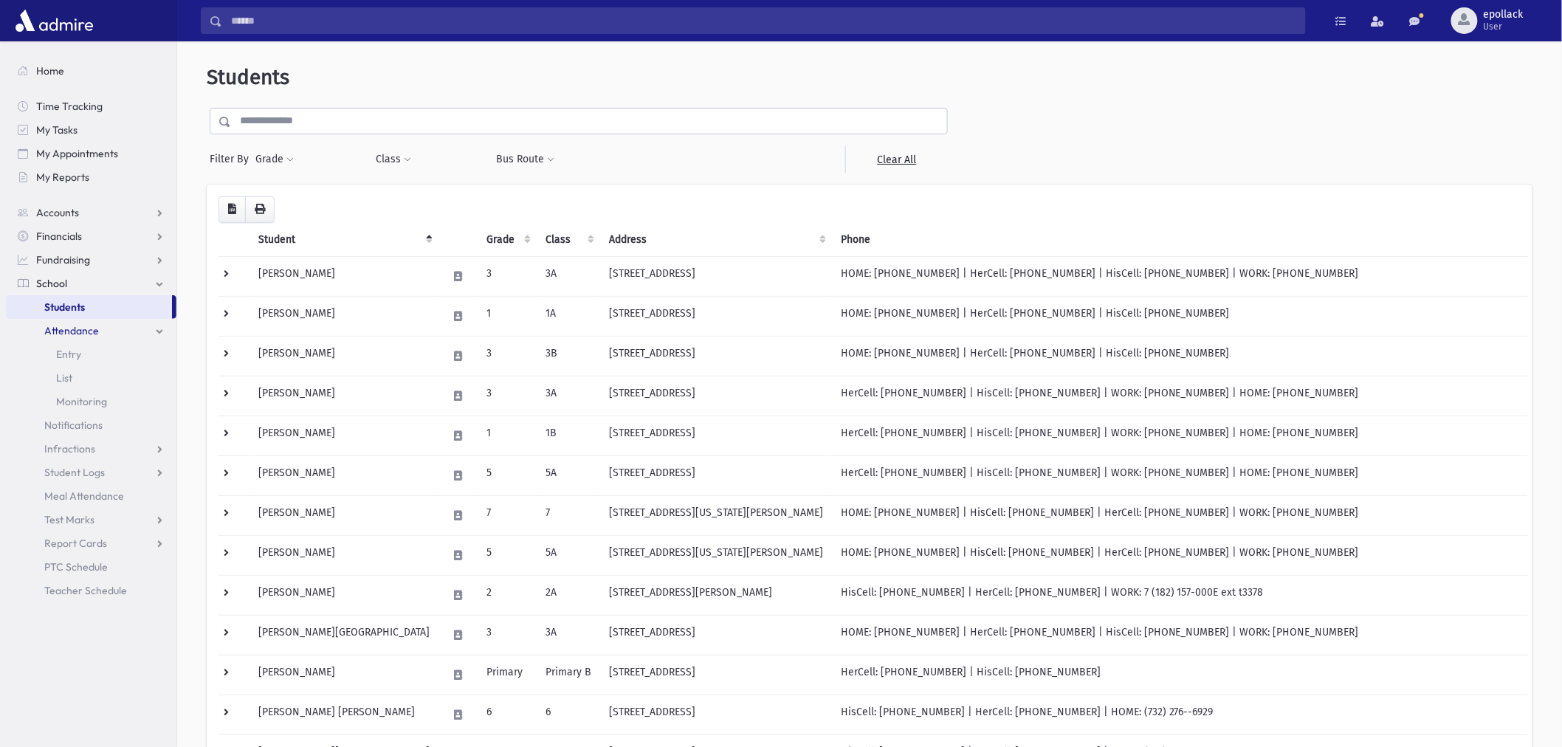
click at [1405, 97] on div "Students Filter By Grade ******* * * * * * * * * Filter Class ********* *******…" at bounding box center [869, 713] width 1373 height 1332
click at [1265, 102] on div "Students Filter By Grade ******* * * * * * * * * Filter Class ********* *******…" at bounding box center [869, 713] width 1373 height 1332
click at [452, 115] on input "text" at bounding box center [589, 121] width 716 height 27
click at [75, 336] on span "Attendance" at bounding box center [71, 330] width 55 height 13
click at [64, 352] on span "Entry" at bounding box center [68, 354] width 25 height 13
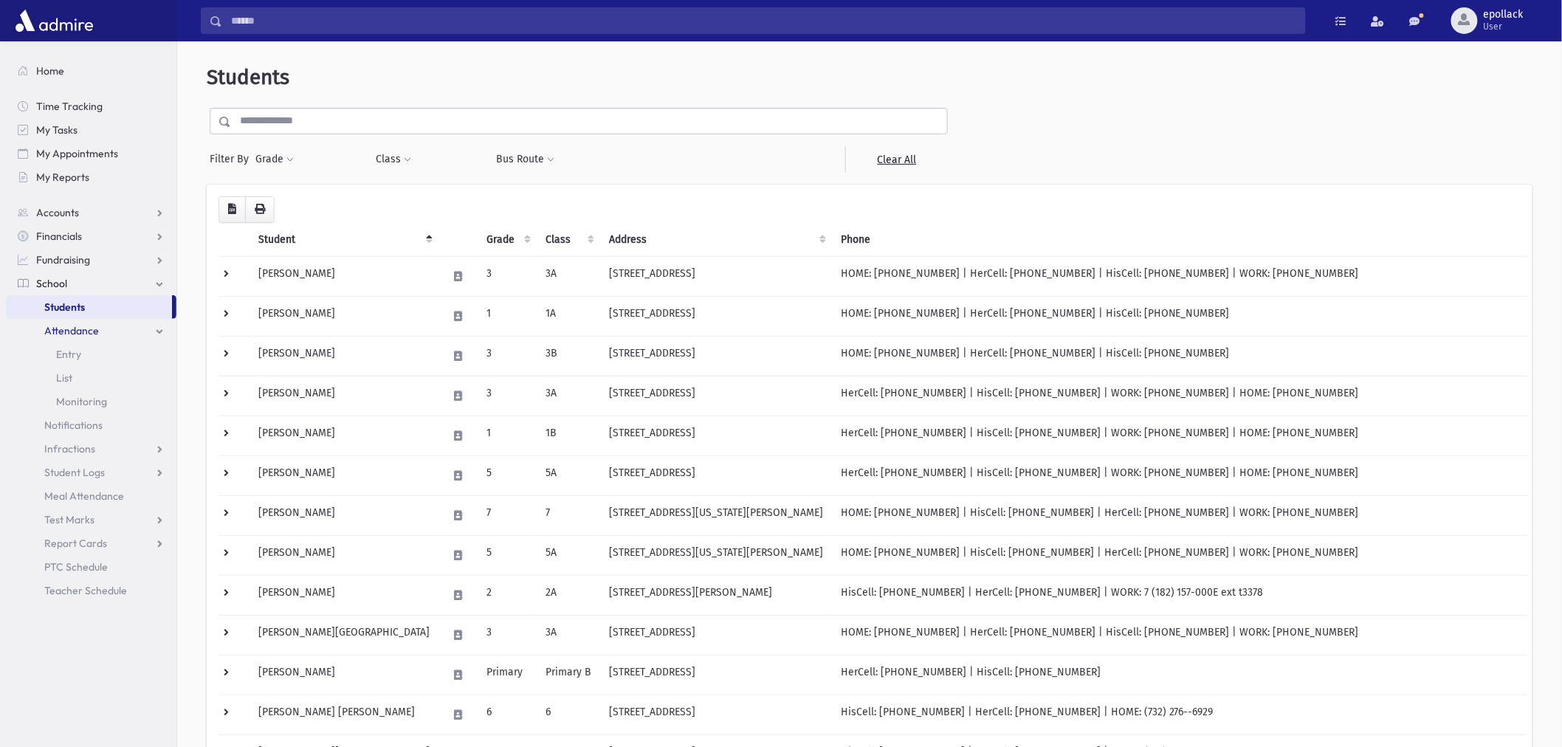
click at [372, 122] on input "text" at bounding box center [589, 121] width 716 height 27
click at [472, 129] on input "text" at bounding box center [589, 121] width 716 height 27
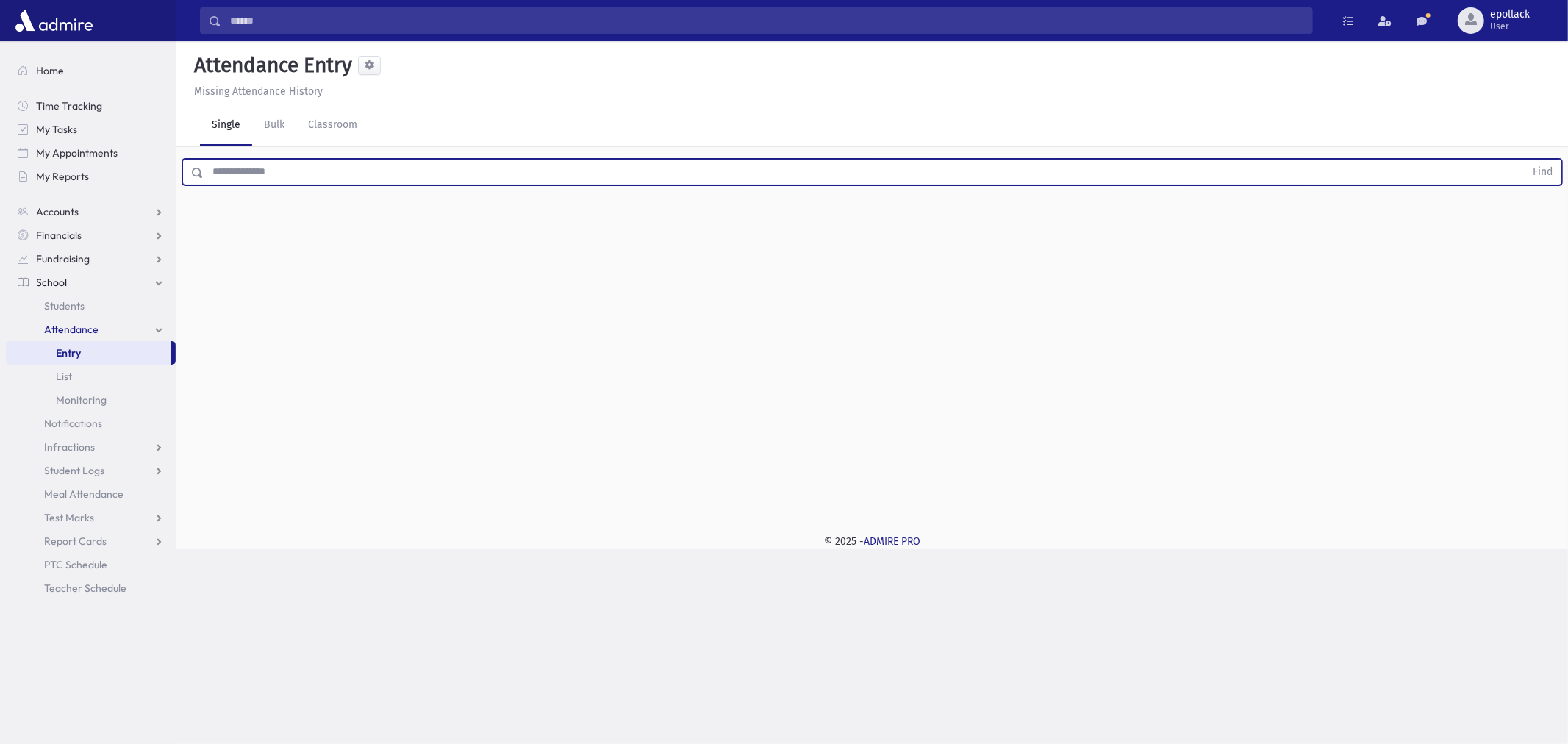
click at [381, 163] on input "text" at bounding box center [864, 171] width 1321 height 27
click at [384, 167] on input "text" at bounding box center [864, 171] width 1321 height 27
click at [386, 189] on div "Find" at bounding box center [872, 169] width 1392 height 44
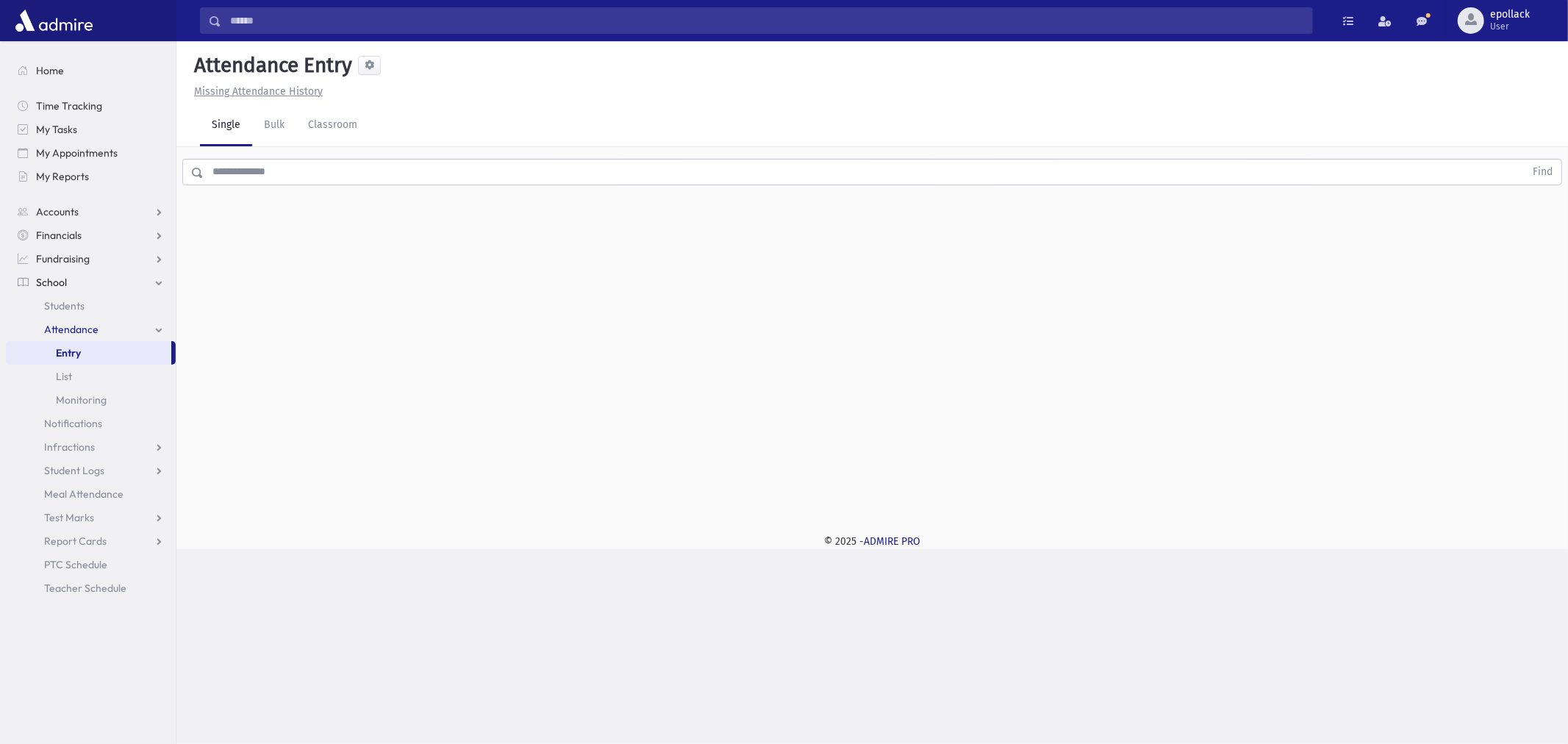
click at [386, 189] on div "Find" at bounding box center [872, 169] width 1392 height 44
click at [386, 187] on div "Find" at bounding box center [872, 169] width 1392 height 44
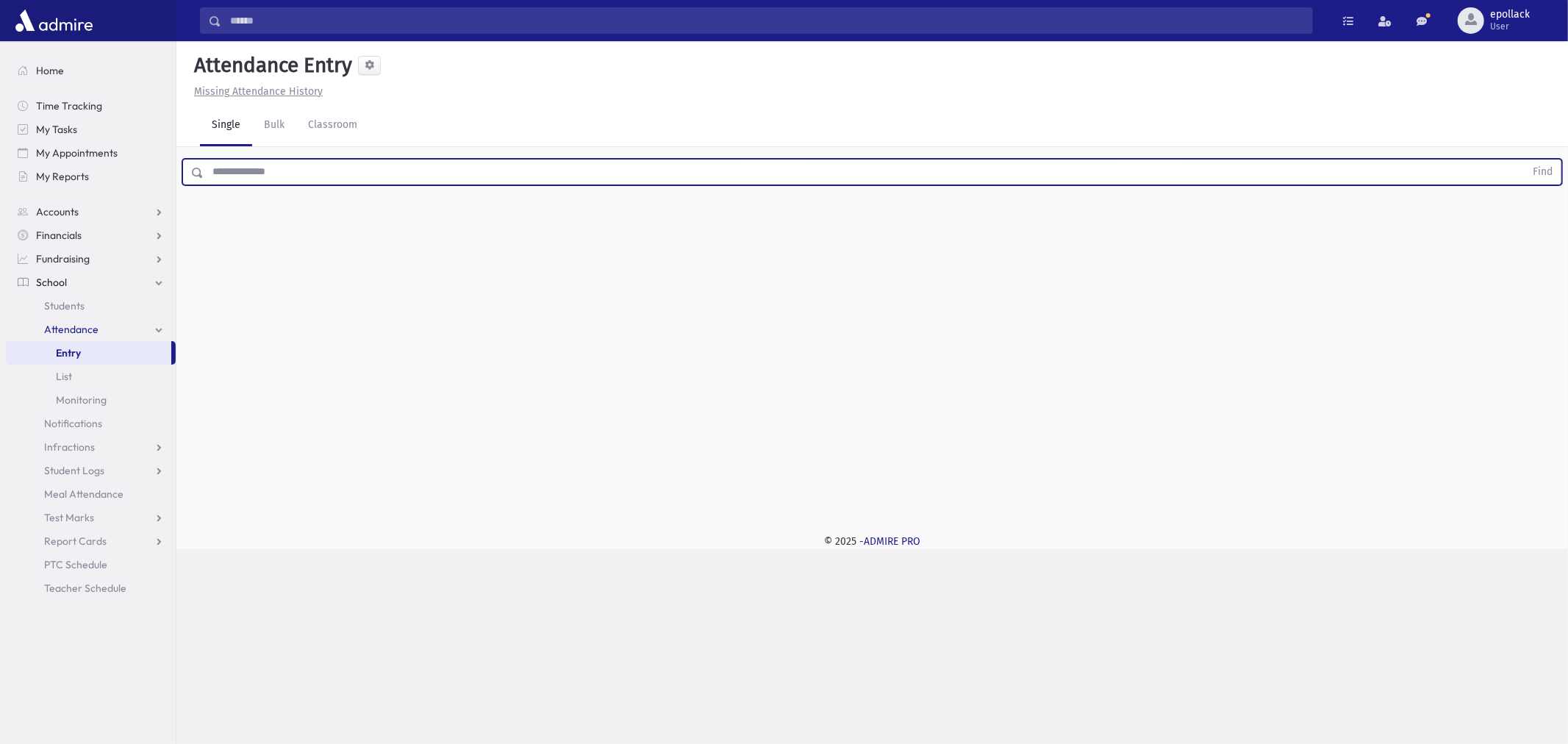
click at [386, 174] on input "text" at bounding box center [864, 171] width 1321 height 27
click at [386, 173] on input "text" at bounding box center [864, 171] width 1321 height 27
drag, startPoint x: 397, startPoint y: 181, endPoint x: 164, endPoint y: 181, distance: 233.0
click at [164, 181] on div "Search Results My Accounts" at bounding box center [784, 372] width 1568 height 744
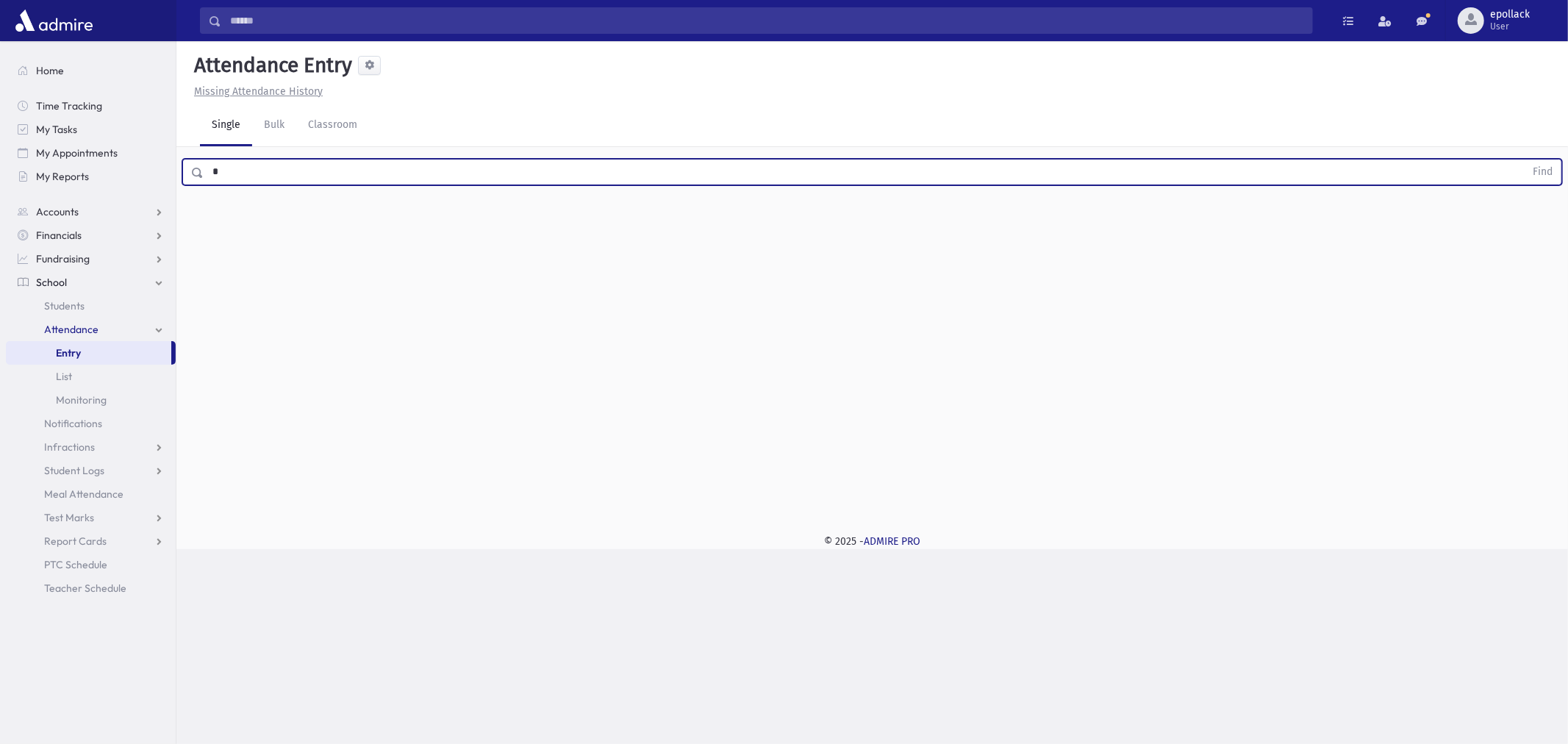
type input "*"
type input "******"
click at [1524, 159] on button "Find" at bounding box center [1543, 171] width 38 height 25
click at [257, 233] on span "Grade 1" at bounding box center [307, 230] width 212 height 16
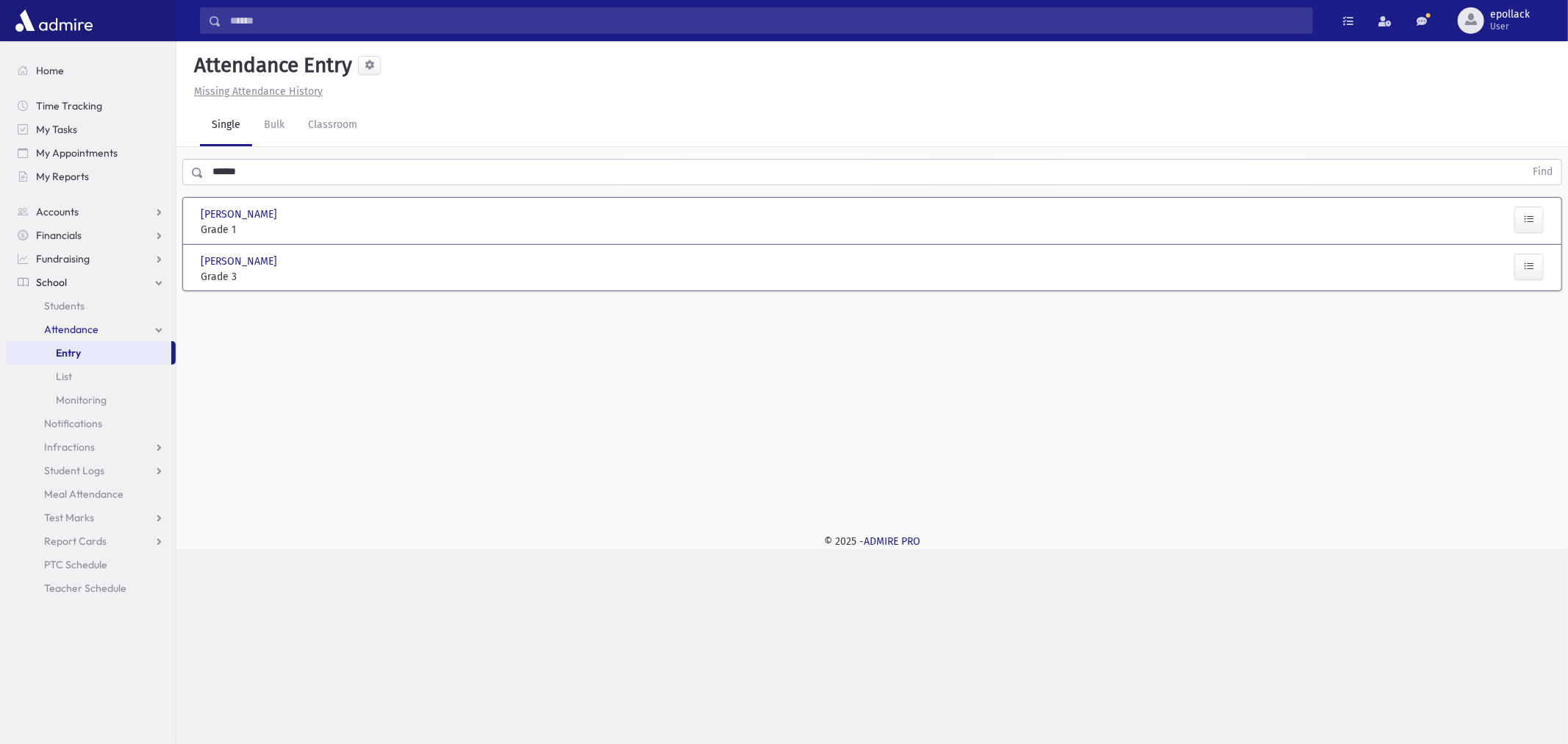
click at [379, 223] on span "Grade 1" at bounding box center [307, 230] width 212 height 16
click at [380, 218] on div "Ribner, Adina Ribner, Adina" at bounding box center [307, 214] width 212 height 16
drag, startPoint x: 380, startPoint y: 218, endPoint x: 303, endPoint y: 192, distance: 81.3
click at [379, 217] on div "Ribner, Adina Ribner, Adina" at bounding box center [307, 214] width 212 height 16
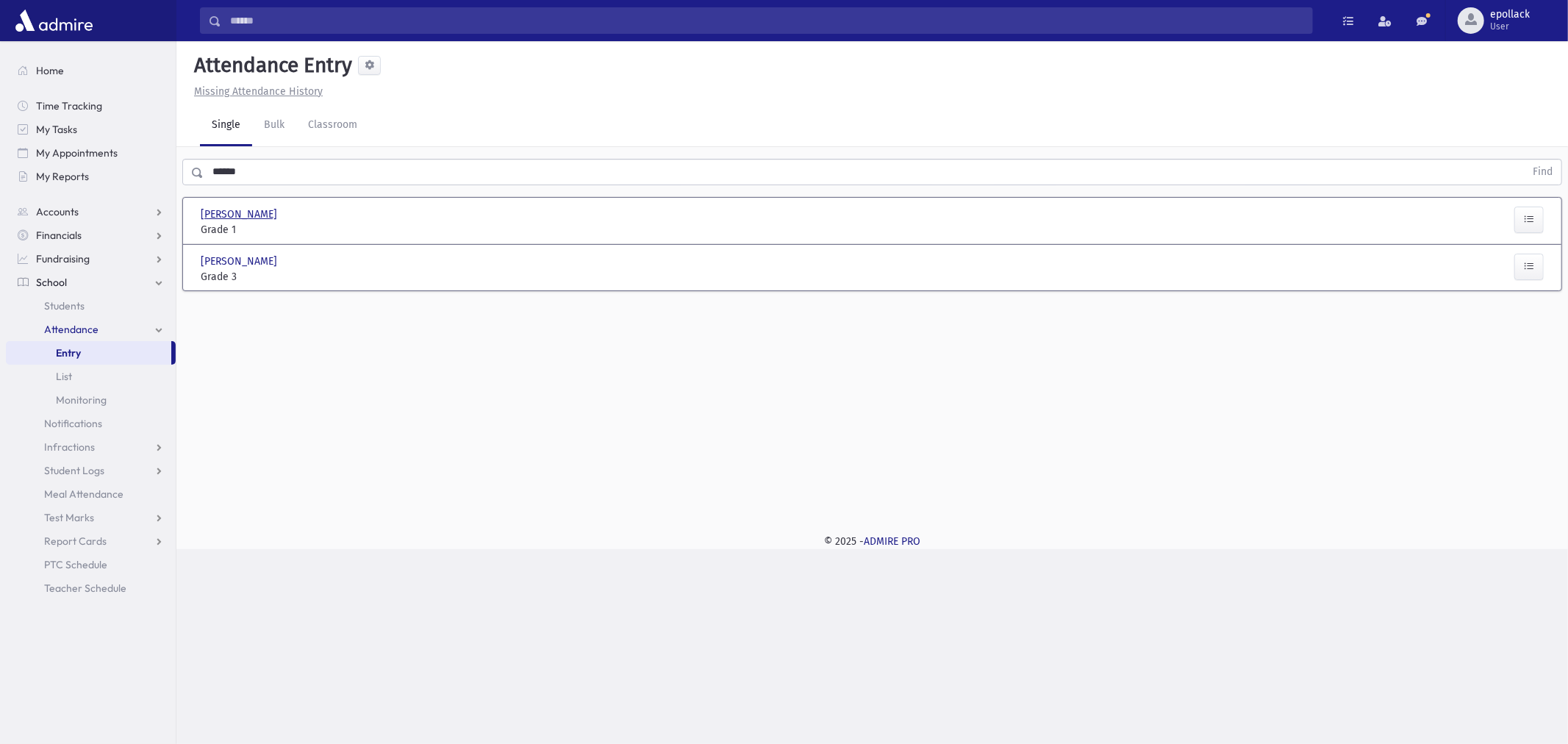
click at [254, 209] on span "Ribner, Adina" at bounding box center [241, 214] width 80 height 16
click at [272, 172] on input "text" at bounding box center [864, 171] width 1321 height 27
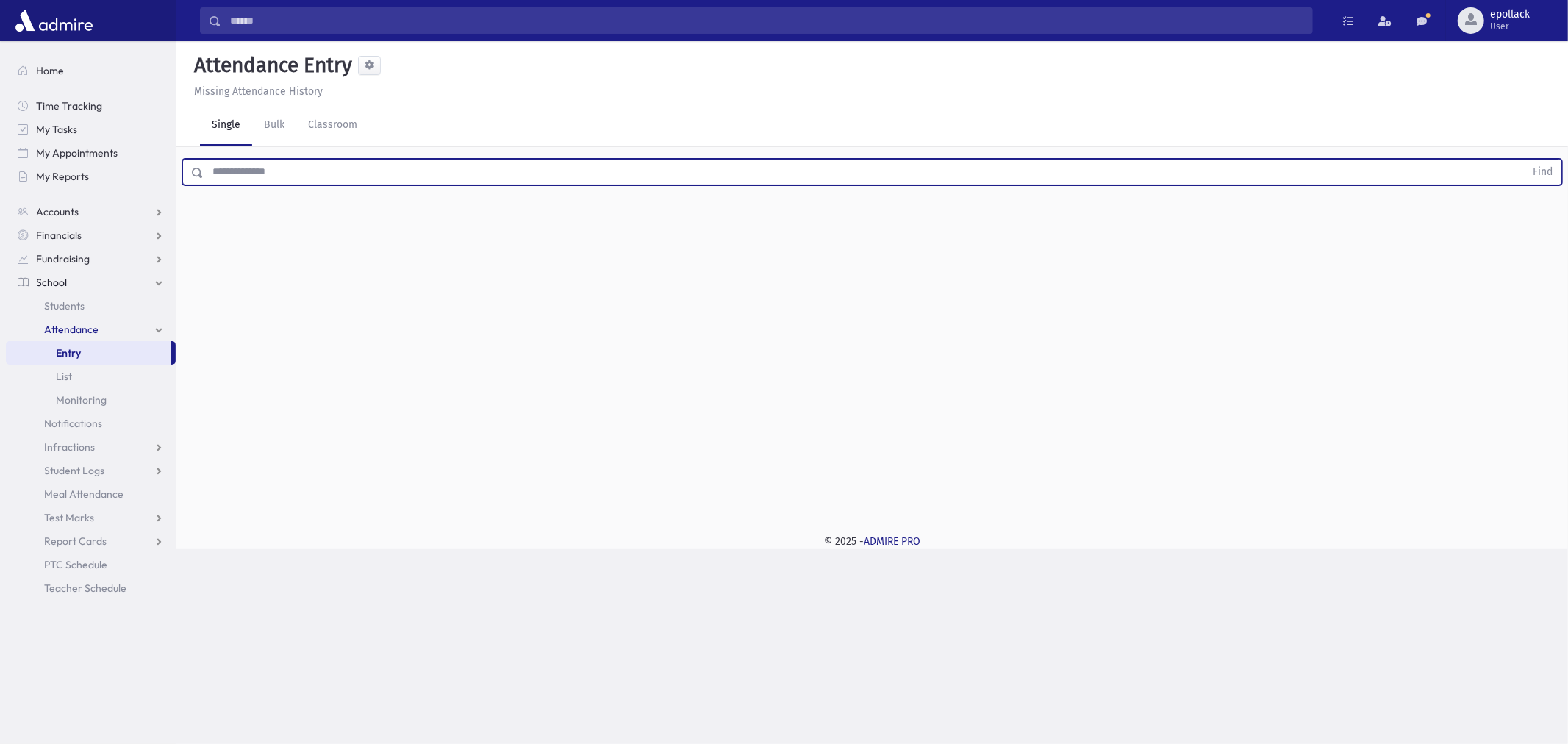
click at [272, 172] on input "text" at bounding box center [864, 171] width 1321 height 27
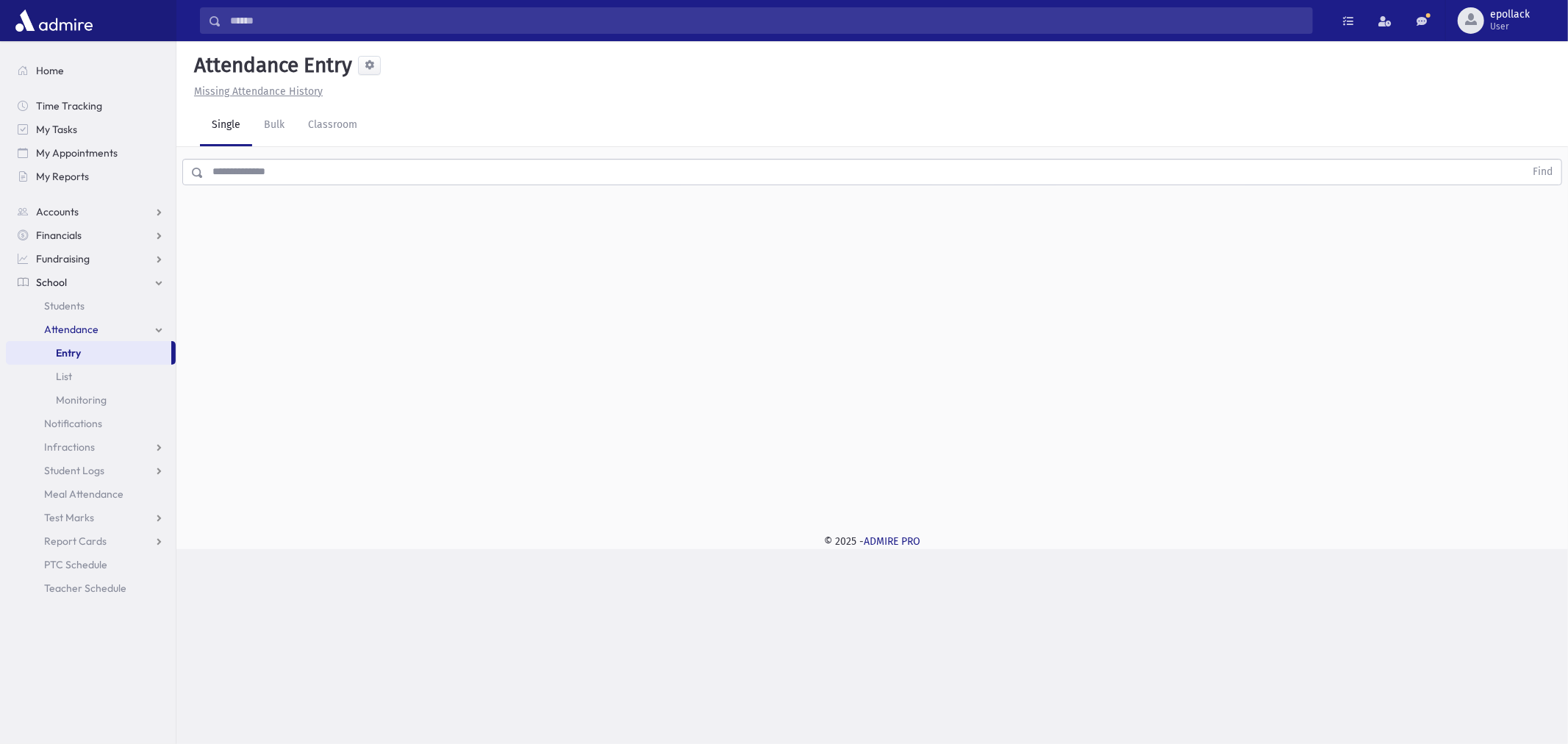
click at [257, 94] on u "Missing Attendance History" at bounding box center [258, 92] width 129 height 13
